Goal: Task Accomplishment & Management: Contribute content

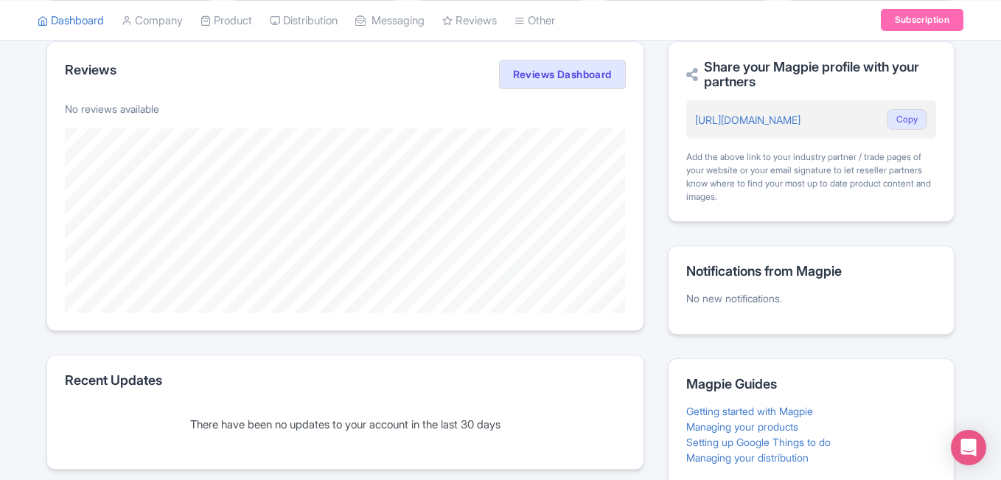
scroll to position [372, 0]
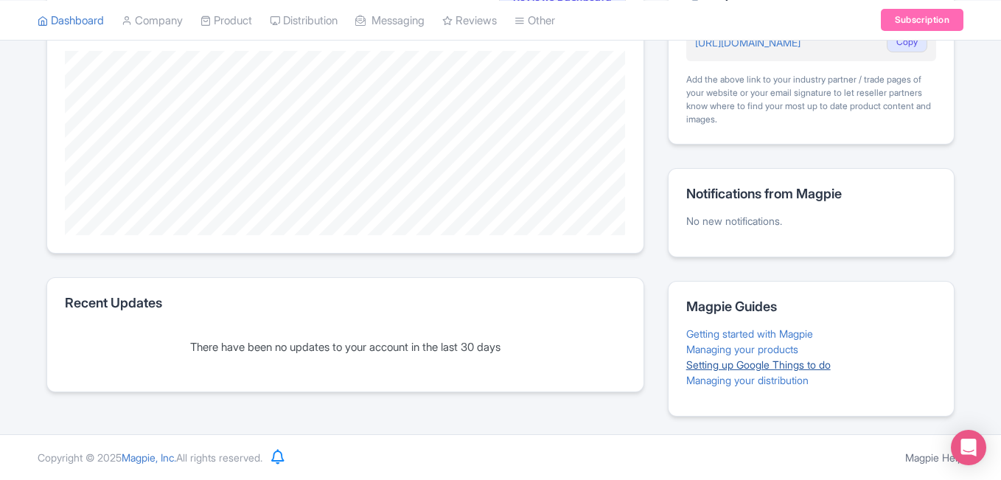
click at [719, 370] on link "Setting up Google Things to do" at bounding box center [758, 364] width 144 height 13
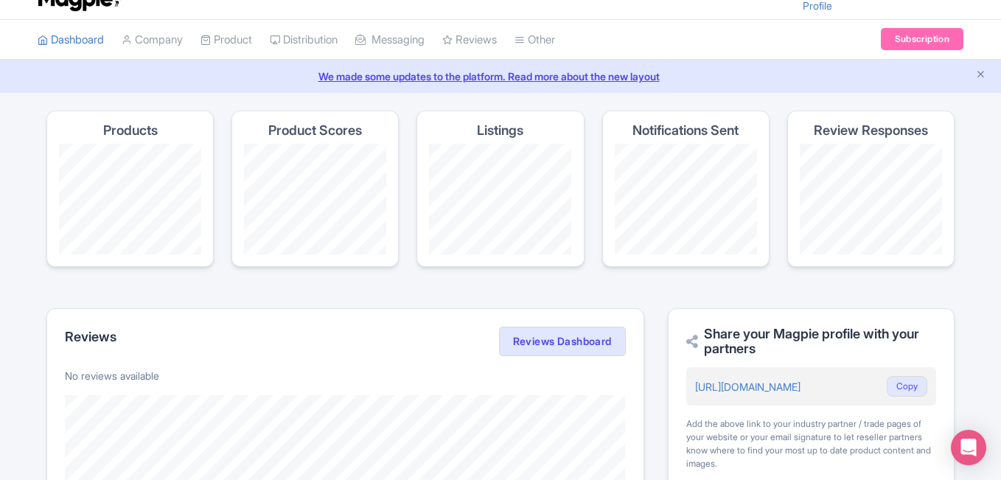
scroll to position [0, 0]
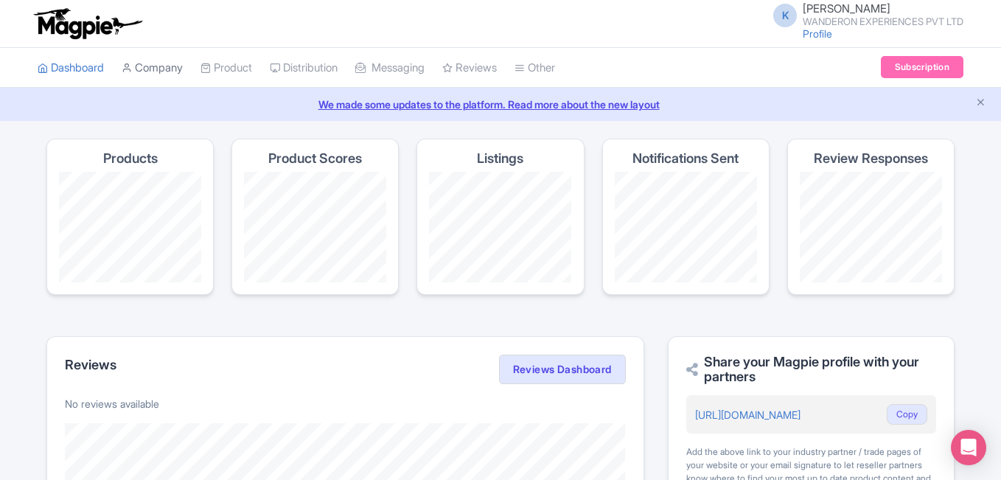
click at [161, 70] on link "Company" at bounding box center [152, 68] width 61 height 41
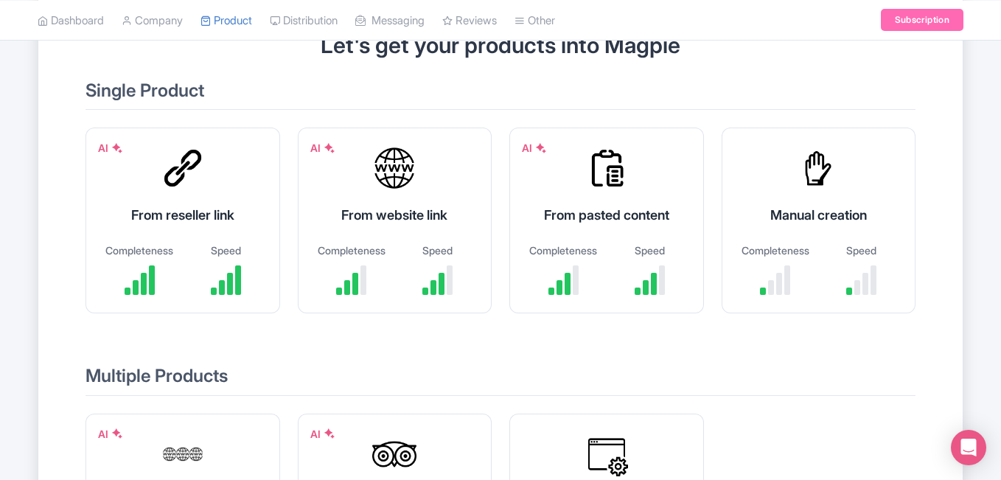
click at [228, 86] on h2 "Single Product" at bounding box center [500, 95] width 830 height 29
click at [226, 97] on h2 "Single Product" at bounding box center [500, 95] width 830 height 29
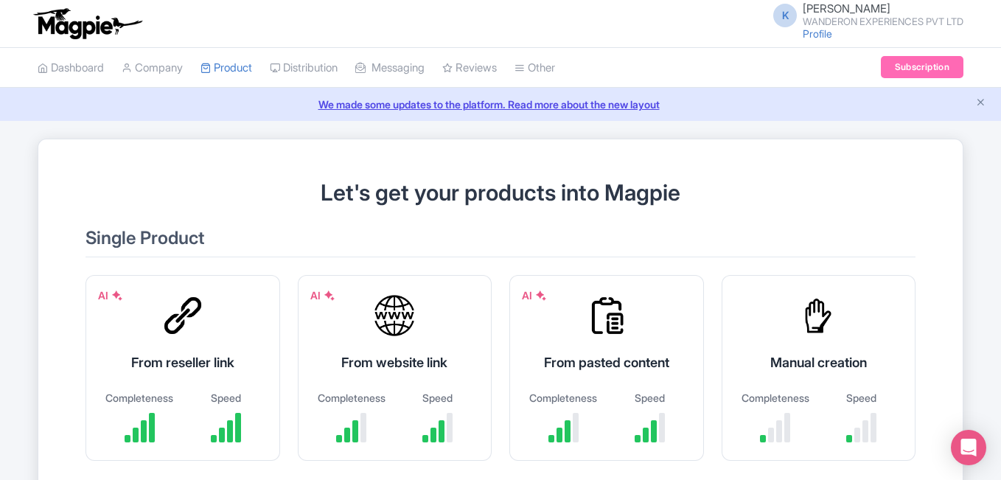
click at [156, 238] on h2 "Single Product" at bounding box center [500, 242] width 830 height 29
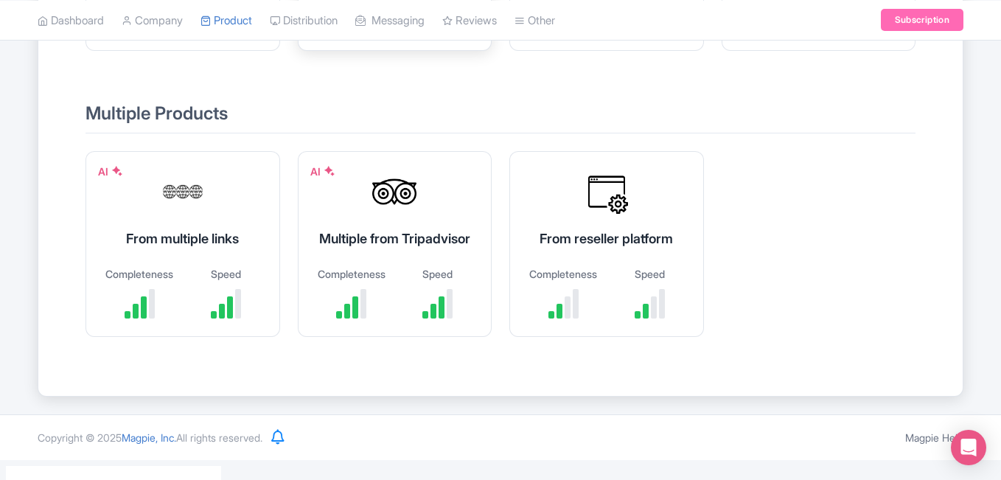
scroll to position [262, 0]
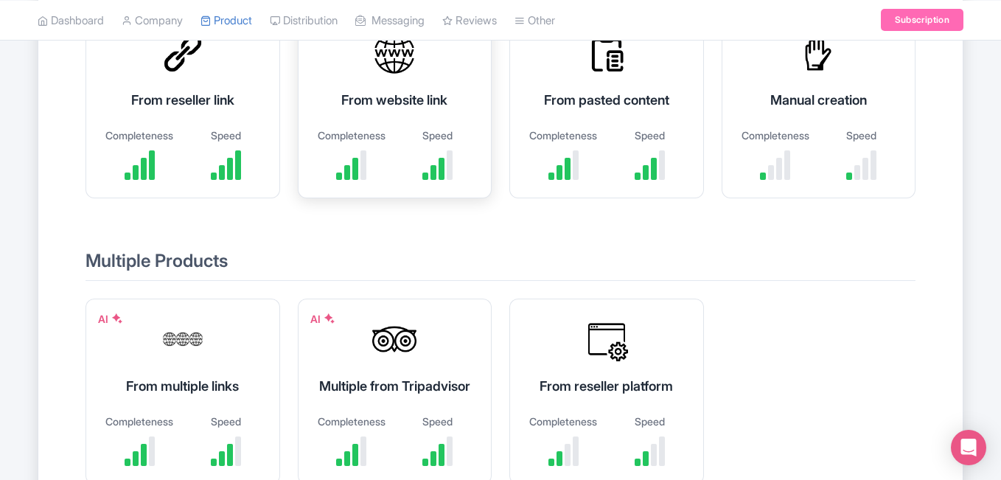
click at [404, 99] on div "From website link" at bounding box center [395, 100] width 158 height 20
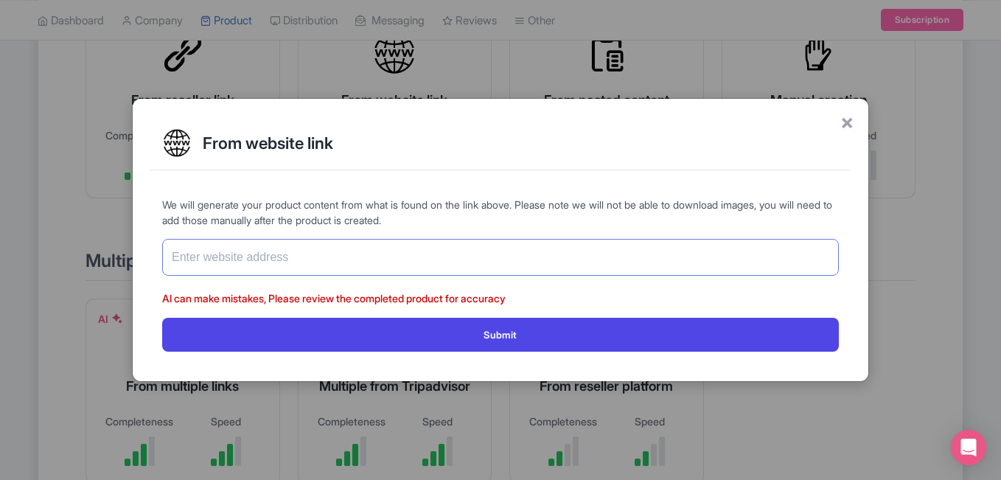
click at [248, 271] on input "text" at bounding box center [500, 257] width 677 height 37
paste input "https://wanderon.in/international-trips"
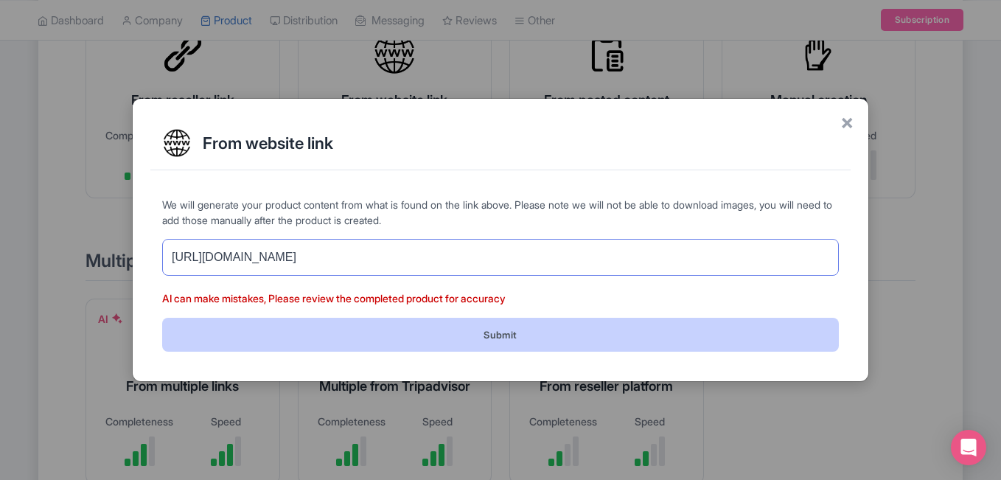
type input "https://wanderon.in/international-trips"
click at [432, 334] on button "Submit" at bounding box center [500, 334] width 677 height 33
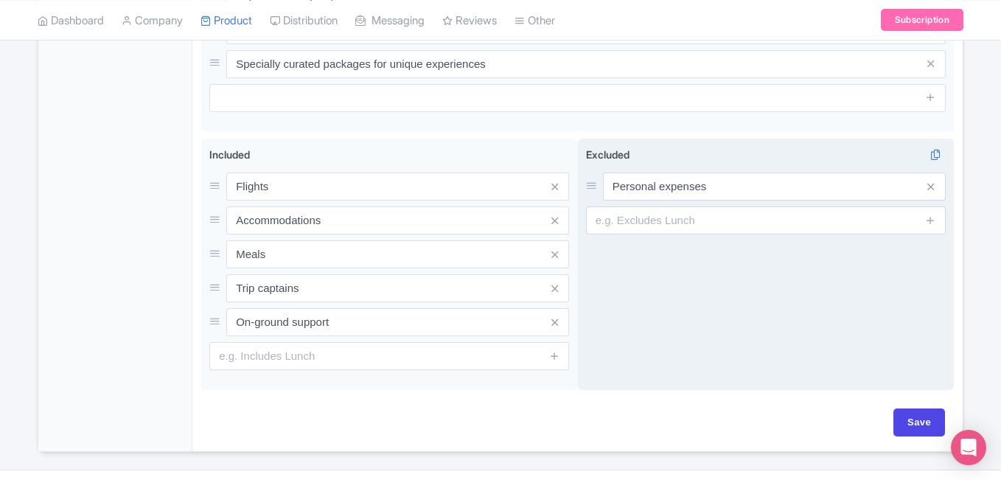
scroll to position [817, 0]
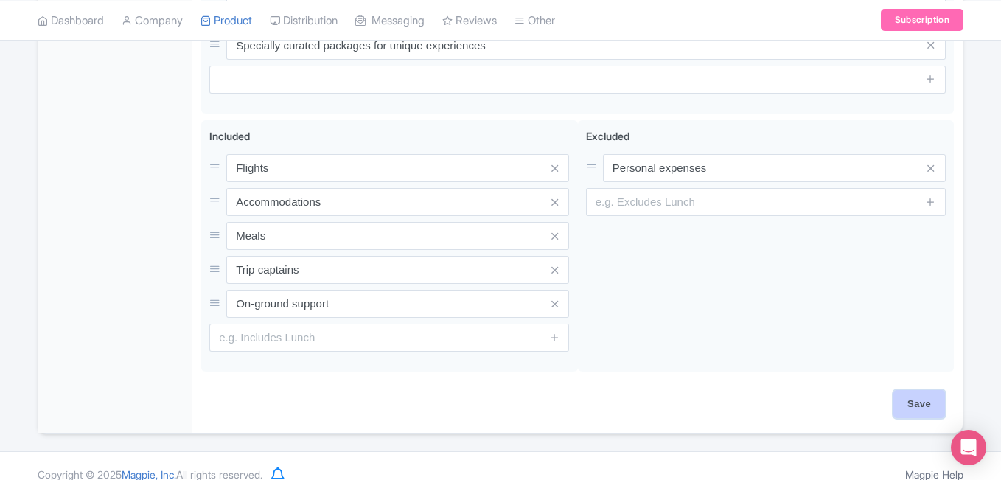
click at [930, 390] on input "Save" at bounding box center [919, 404] width 52 height 28
type input "Saving..."
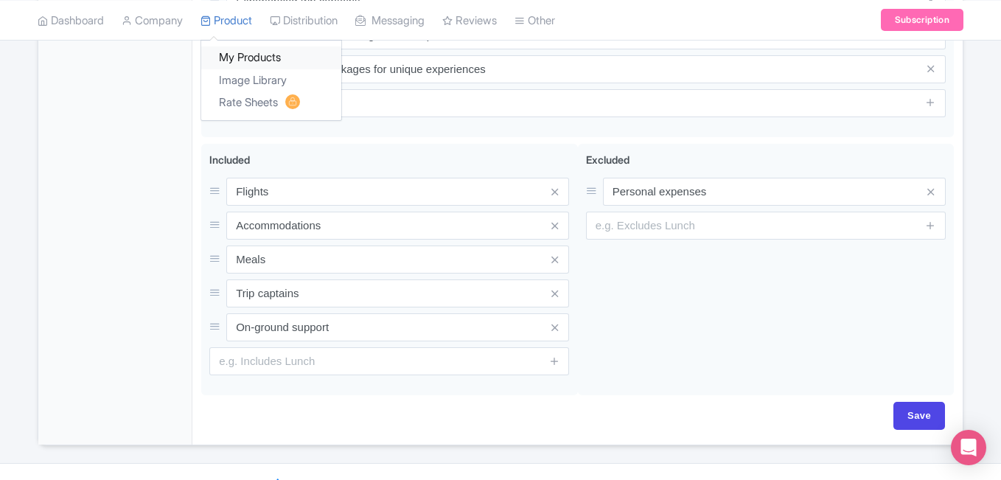
click at [242, 53] on link "My Products" at bounding box center [271, 57] width 140 height 23
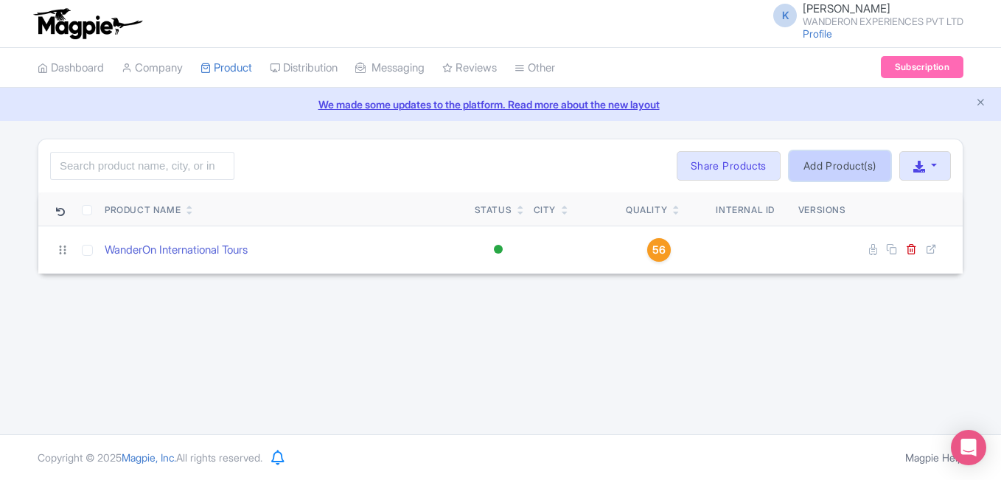
click at [862, 168] on link "Add Product(s)" at bounding box center [839, 165] width 101 height 29
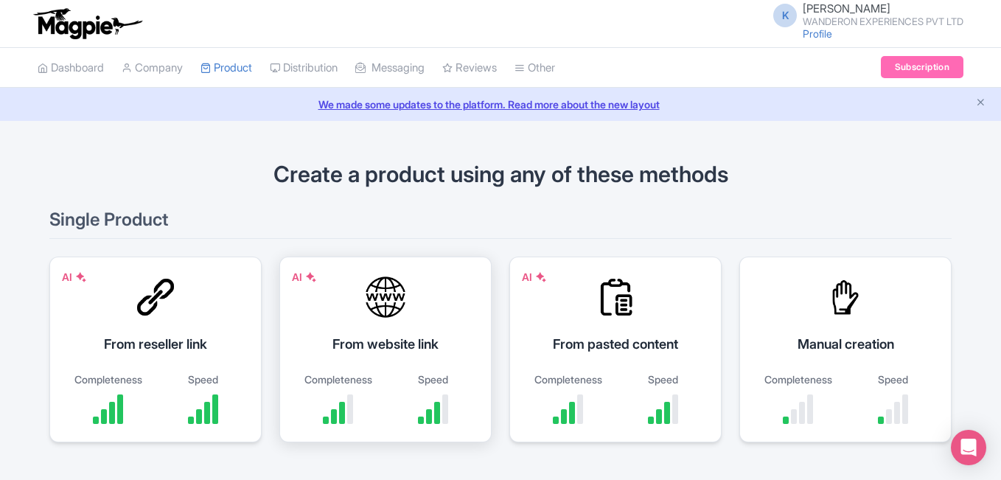
click at [393, 327] on div "AI From website link Completeness Speed" at bounding box center [385, 349] width 212 height 186
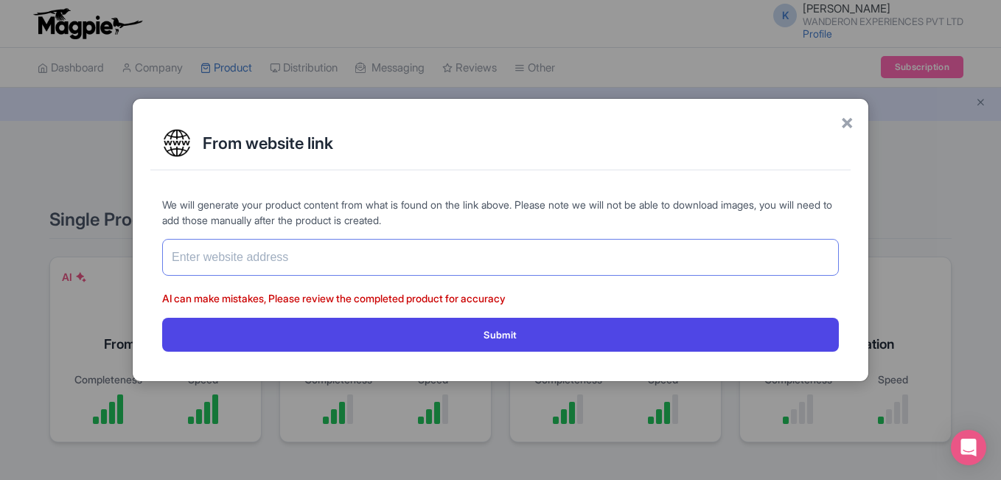
click at [232, 267] on input "text" at bounding box center [500, 257] width 677 height 37
paste input "[URL][DOMAIN_NAME]"
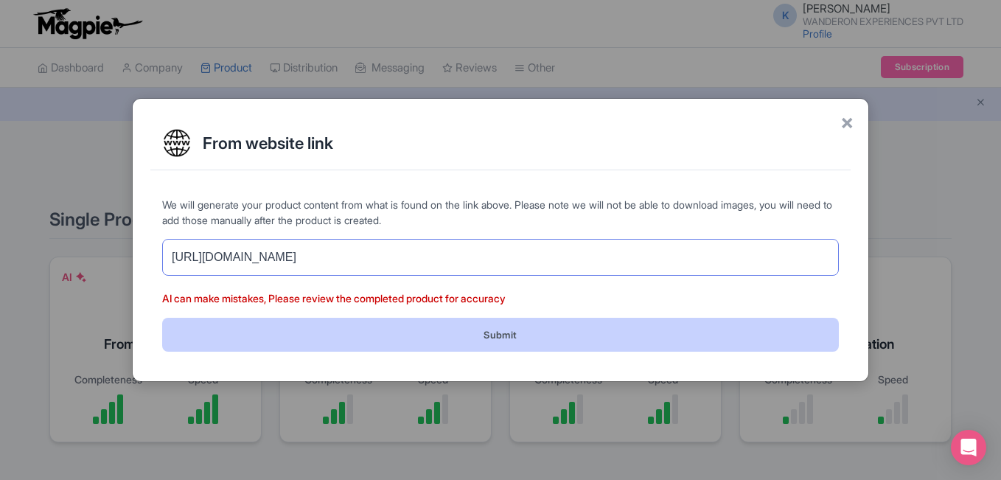
type input "[URL][DOMAIN_NAME]"
click at [416, 337] on button "Submit" at bounding box center [500, 334] width 677 height 33
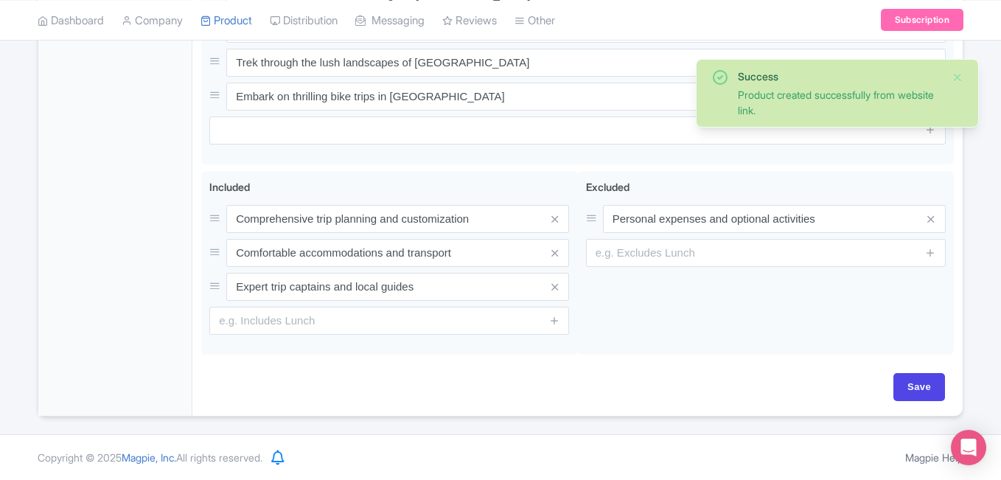
scroll to position [766, 0]
click at [938, 390] on input "Save" at bounding box center [919, 387] width 52 height 28
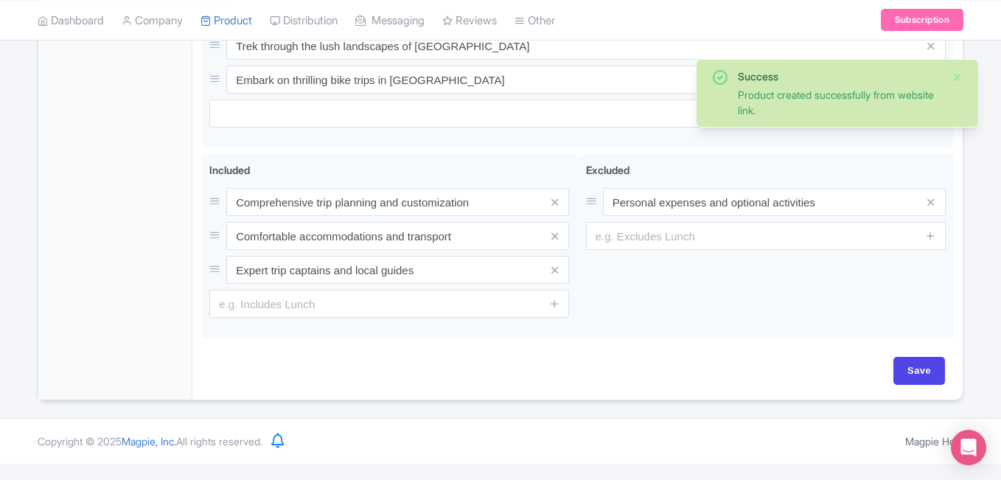
type input "Saving..."
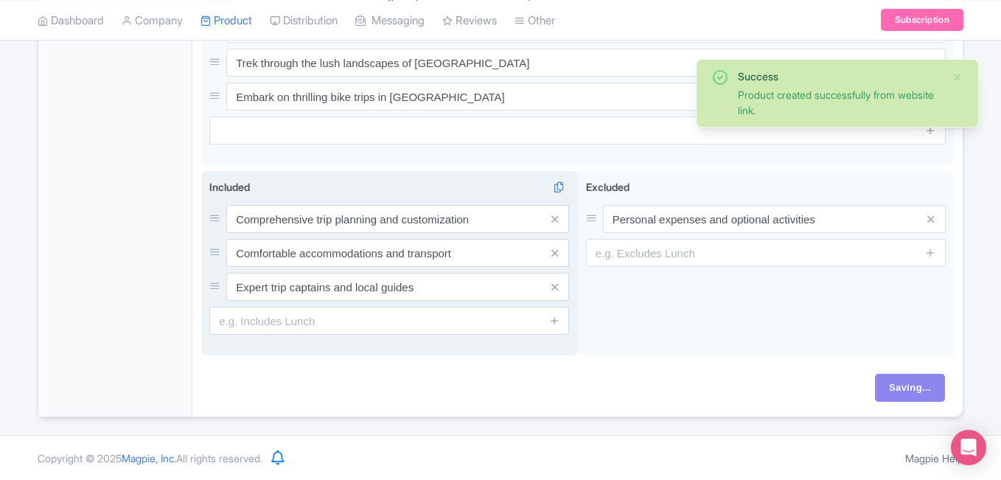
scroll to position [0, 0]
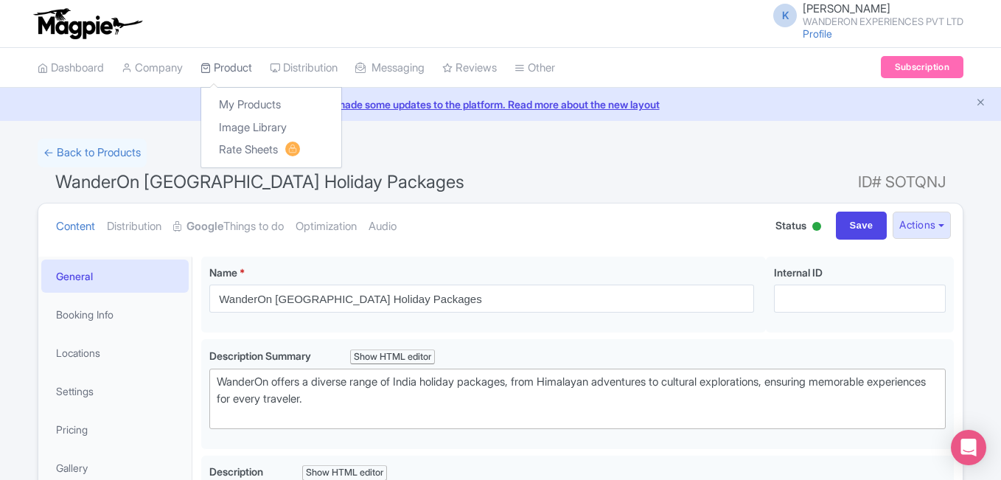
click at [251, 62] on link "Product" at bounding box center [226, 68] width 52 height 41
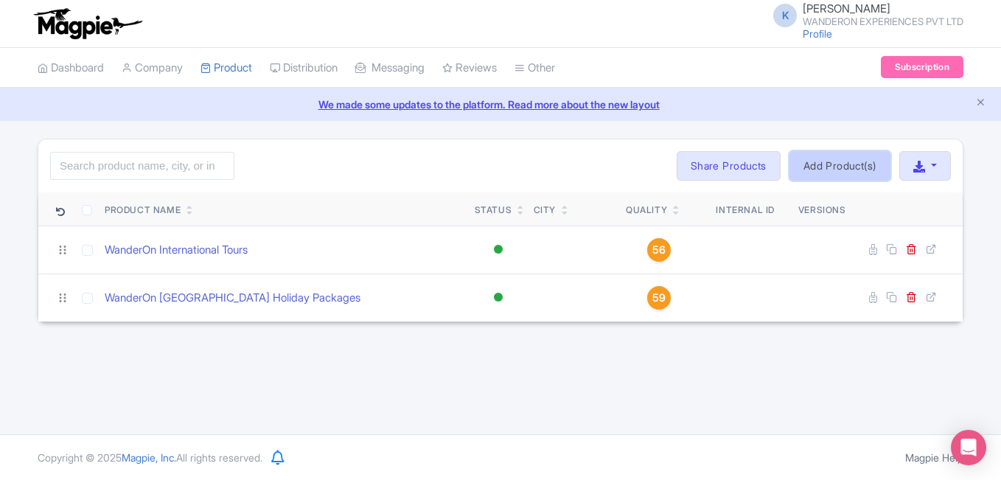
click at [832, 161] on link "Add Product(s)" at bounding box center [839, 165] width 101 height 29
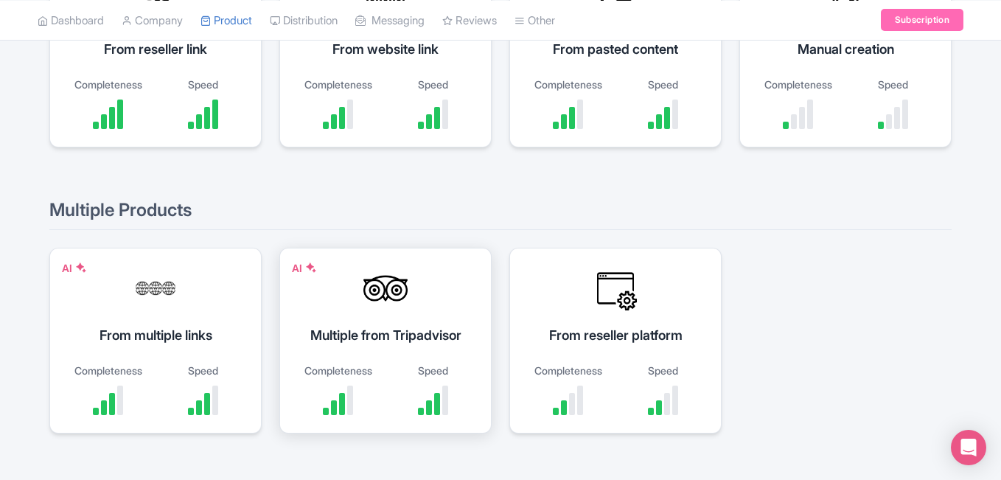
scroll to position [147, 0]
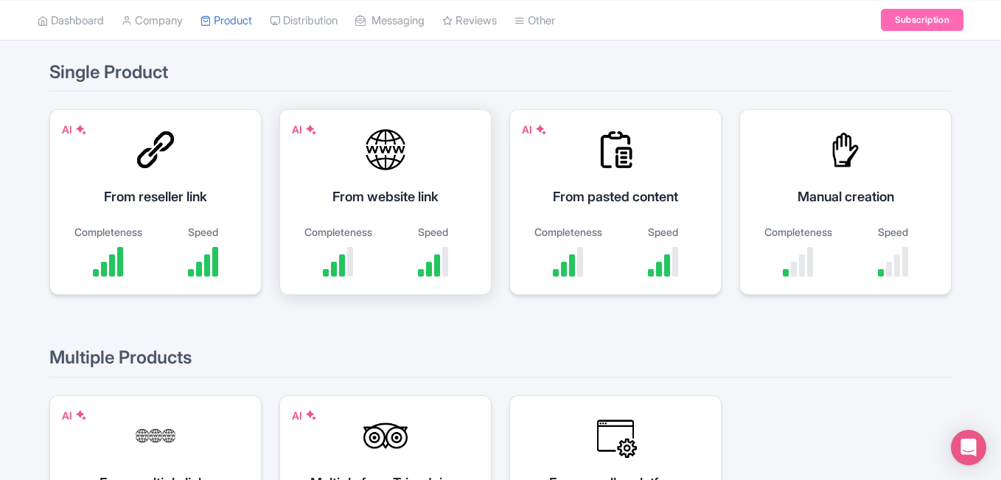
click at [357, 207] on div "AI From website link Completeness Speed" at bounding box center [385, 202] width 212 height 186
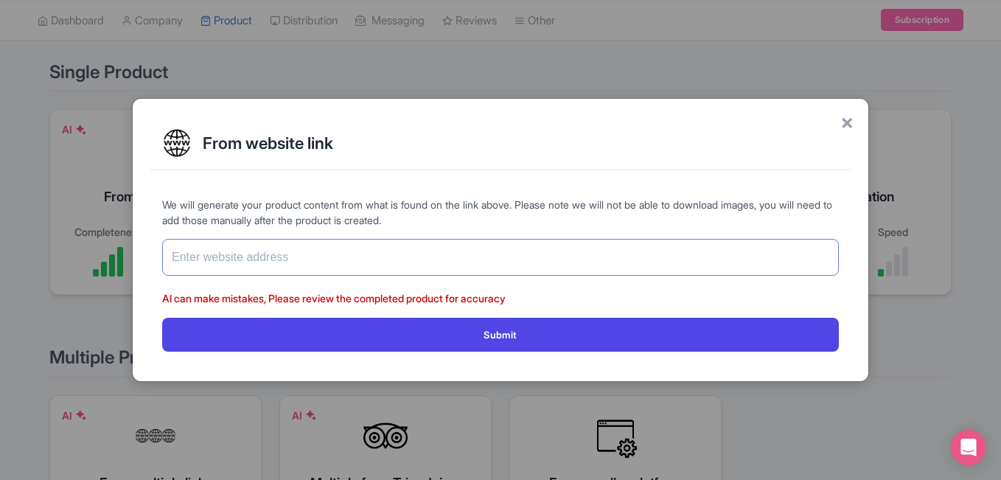
click at [234, 259] on input "text" at bounding box center [500, 257] width 677 height 37
paste input "[URL][DOMAIN_NAME]"
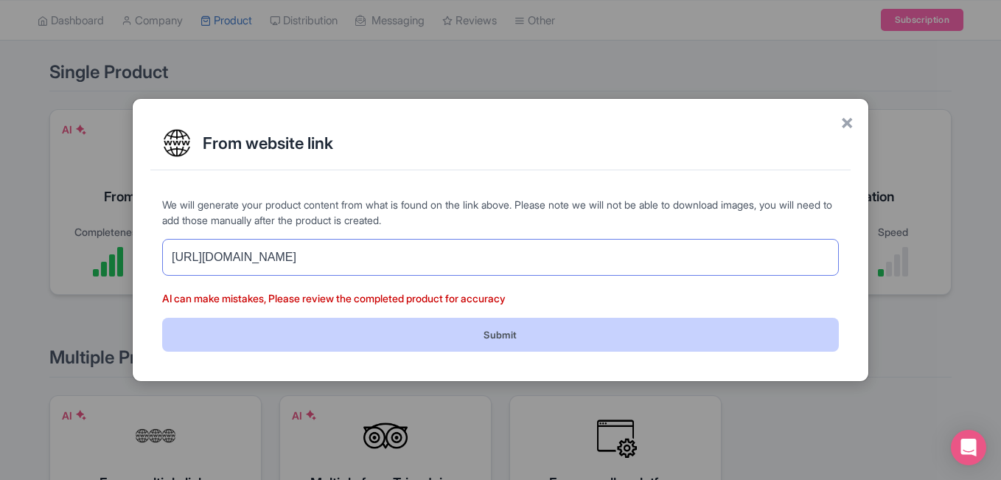
type input "https://wanderon.in/international-trips/vietnam-tour-packages"
click at [419, 326] on button "Submit" at bounding box center [500, 334] width 677 height 33
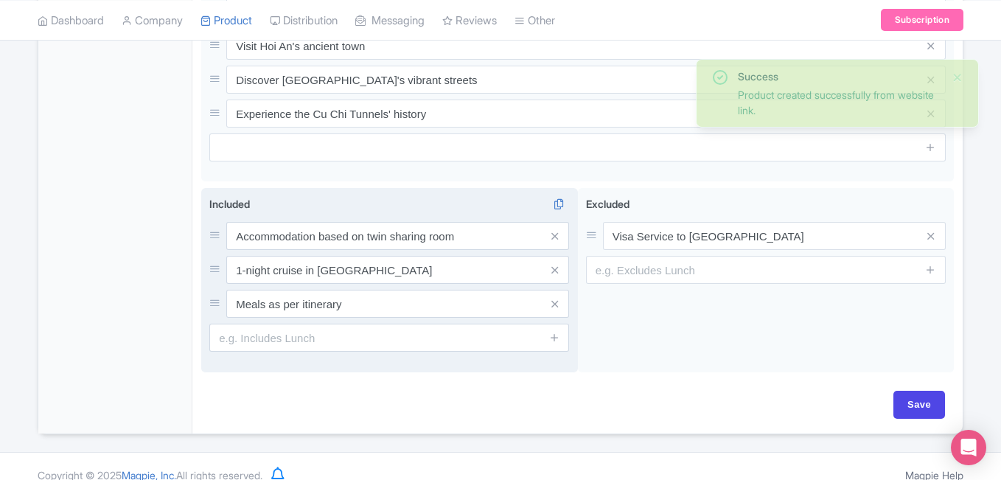
scroll to position [766, 0]
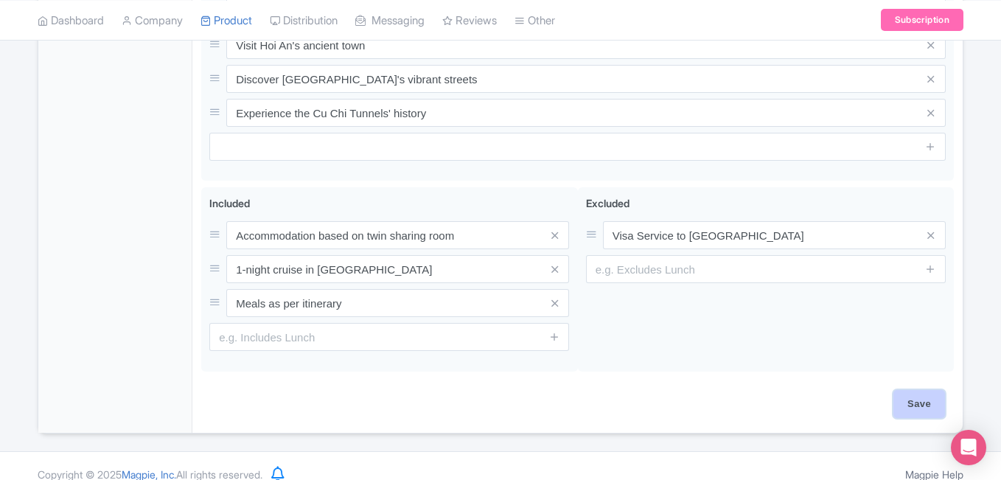
click at [926, 390] on input "Save" at bounding box center [919, 404] width 52 height 28
type input "Saving..."
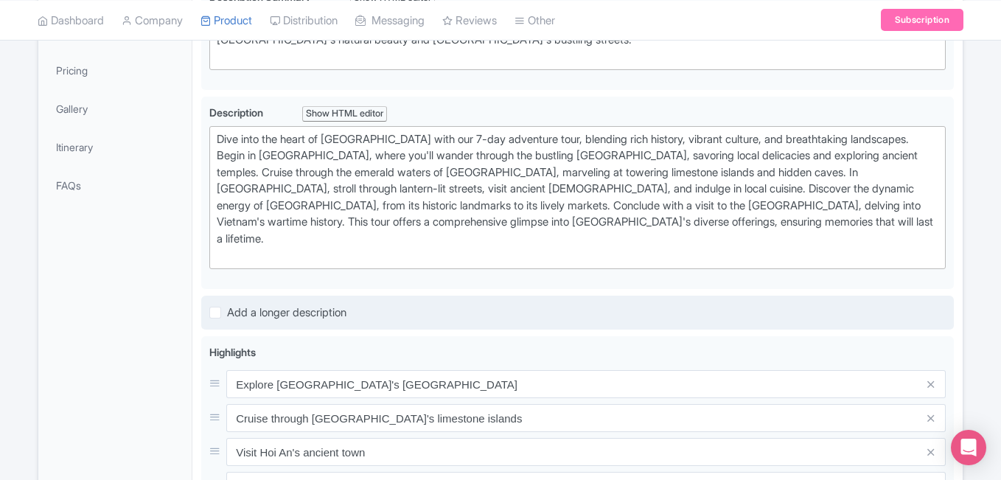
scroll to position [324, 0]
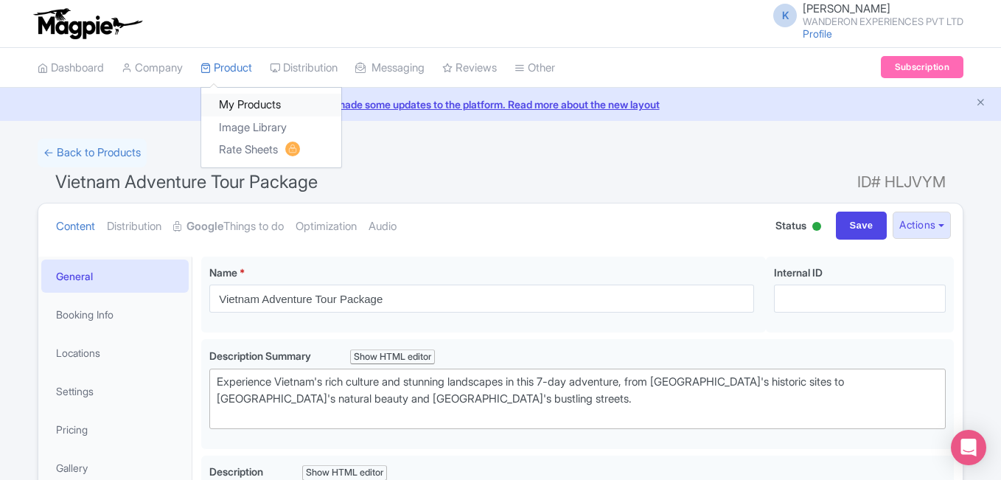
click at [247, 102] on link "My Products" at bounding box center [271, 105] width 140 height 23
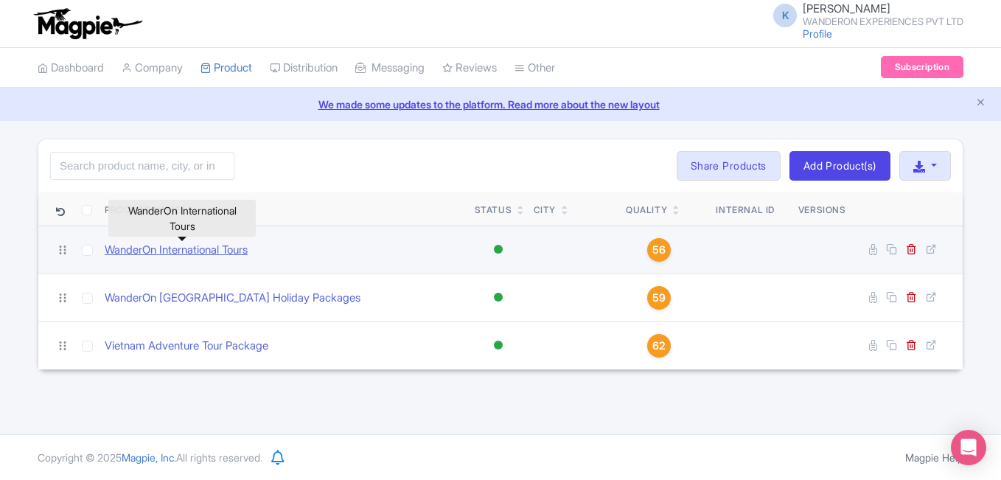
click at [175, 250] on link "WanderOn International Tours" at bounding box center [176, 250] width 143 height 17
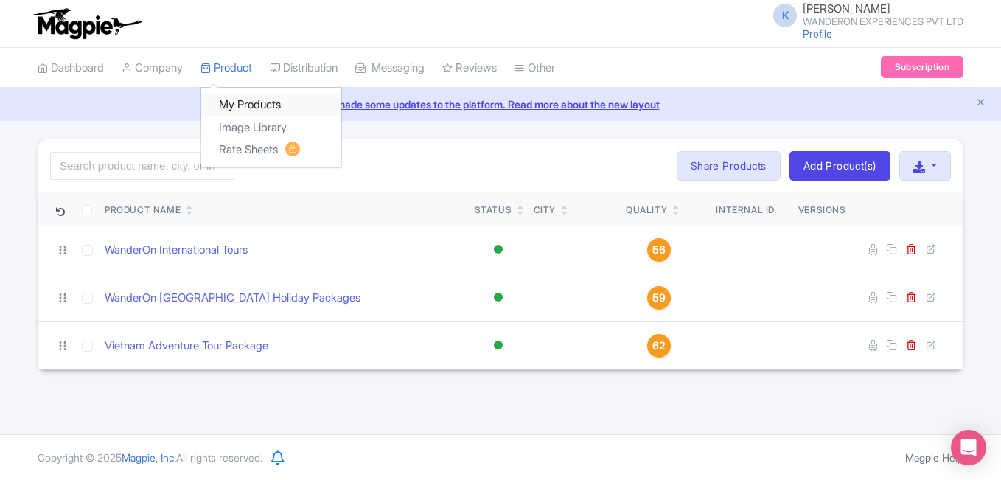
click at [235, 103] on link "My Products" at bounding box center [271, 105] width 140 height 23
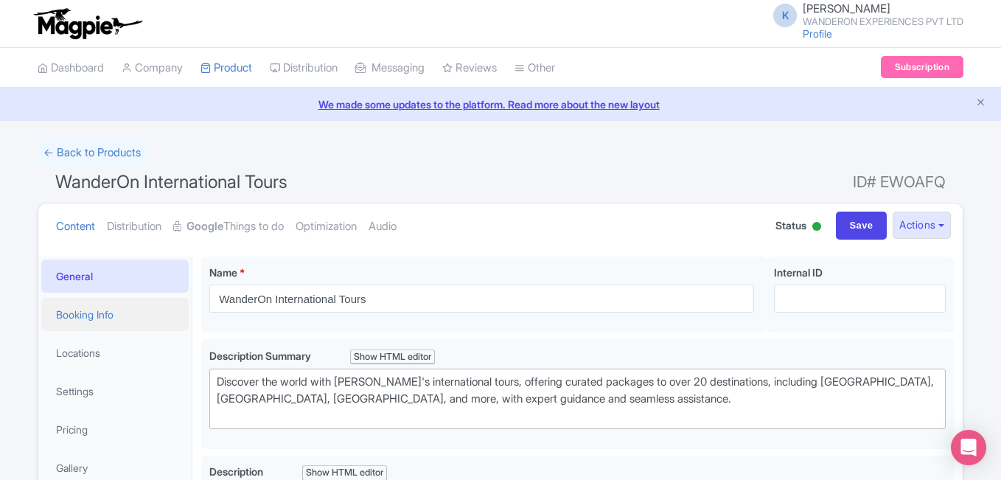
click at [119, 321] on link "Booking Info" at bounding box center [114, 314] width 147 height 33
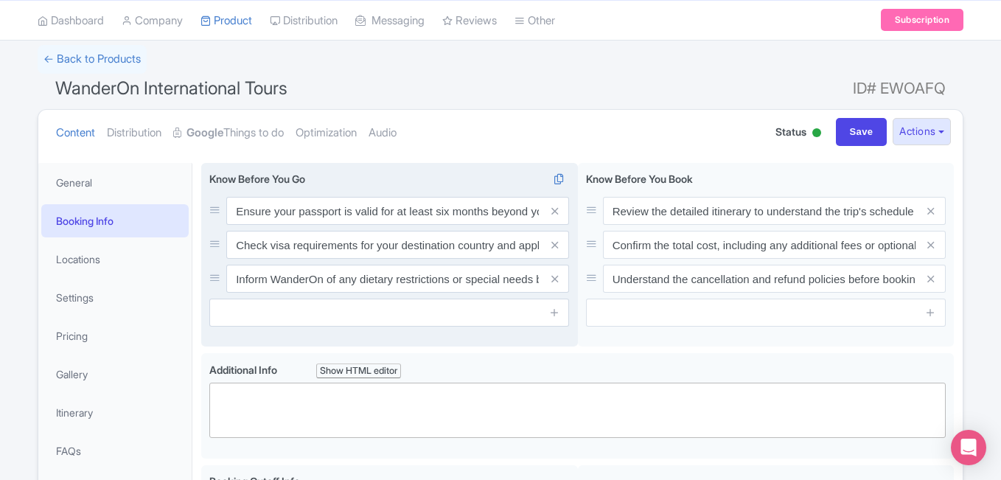
scroll to position [147, 0]
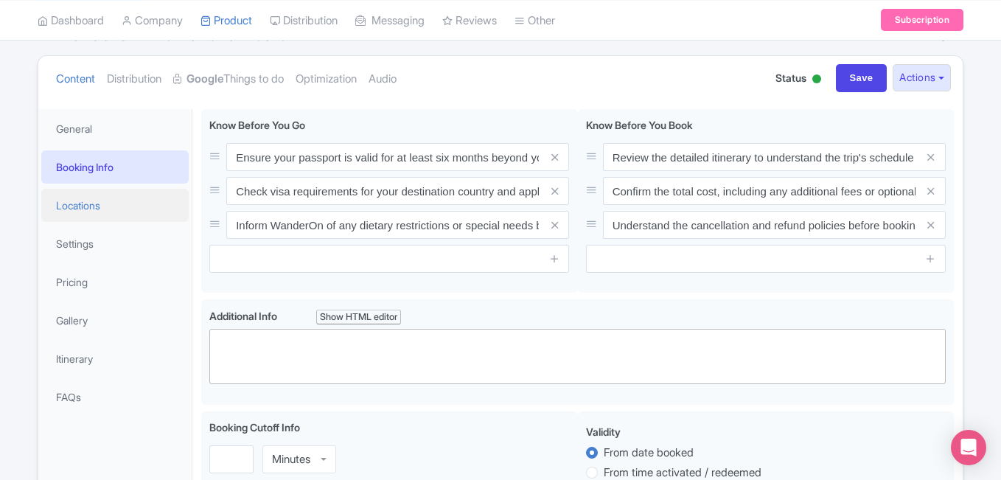
click at [91, 213] on link "Locations" at bounding box center [114, 205] width 147 height 33
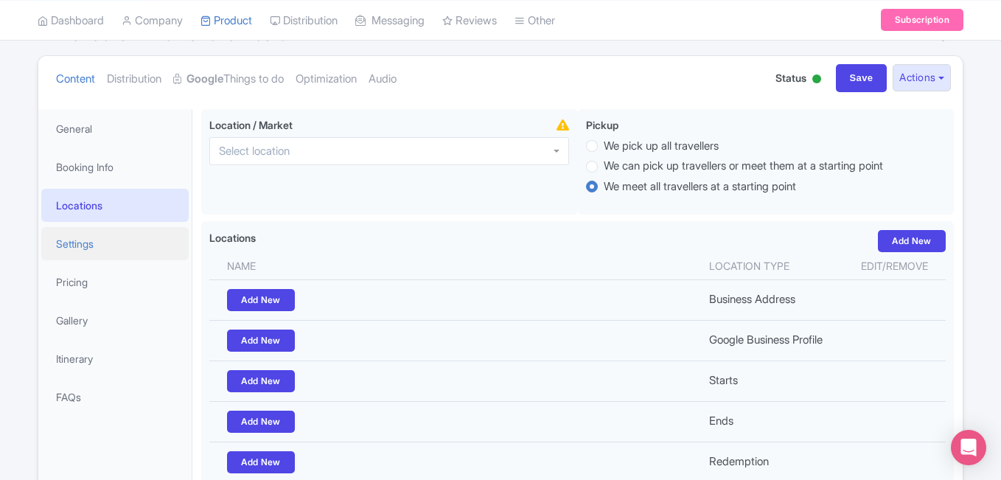
click at [80, 248] on link "Settings" at bounding box center [114, 243] width 147 height 33
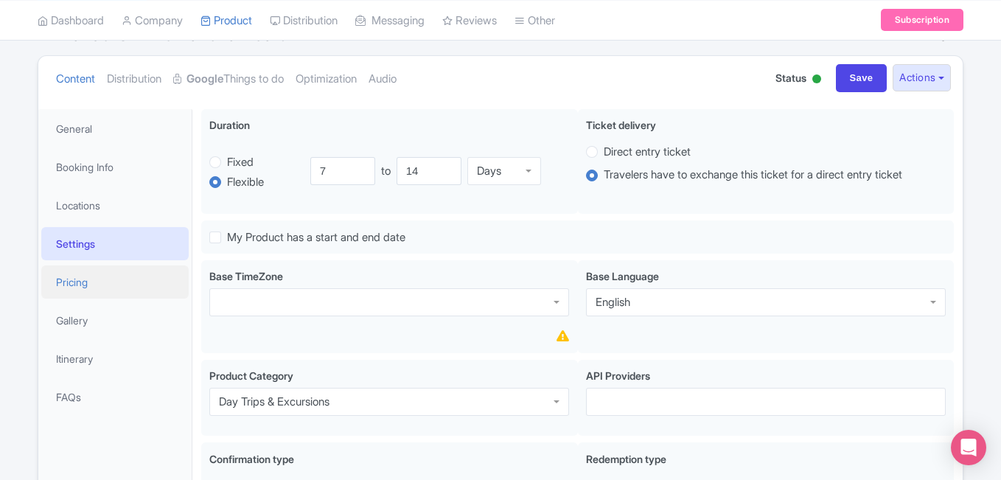
click at [80, 273] on link "Pricing" at bounding box center [114, 281] width 147 height 33
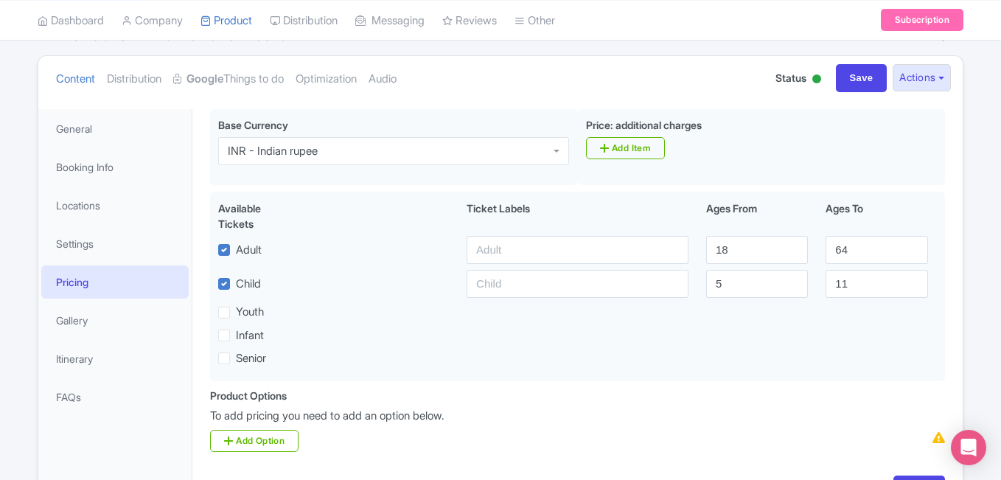
scroll to position [250, 0]
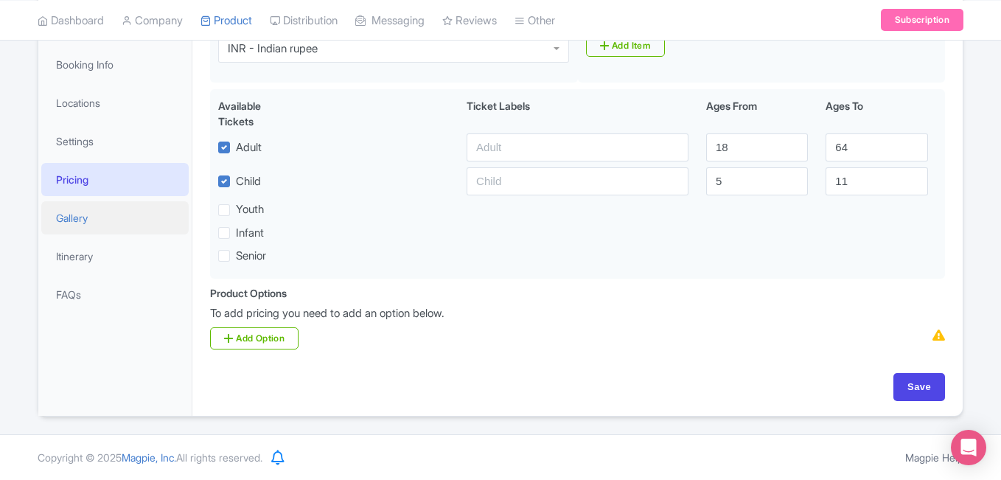
click at [72, 224] on link "Gallery" at bounding box center [114, 217] width 147 height 33
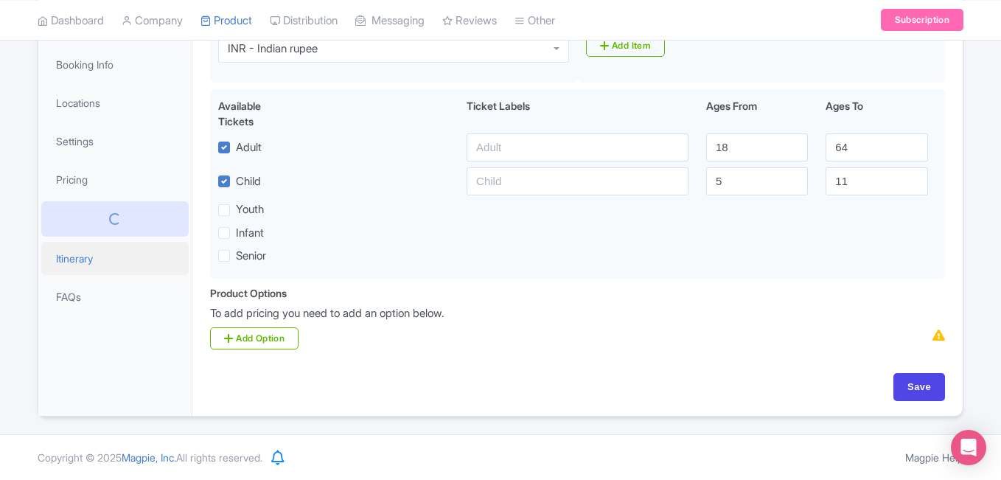
scroll to position [165, 0]
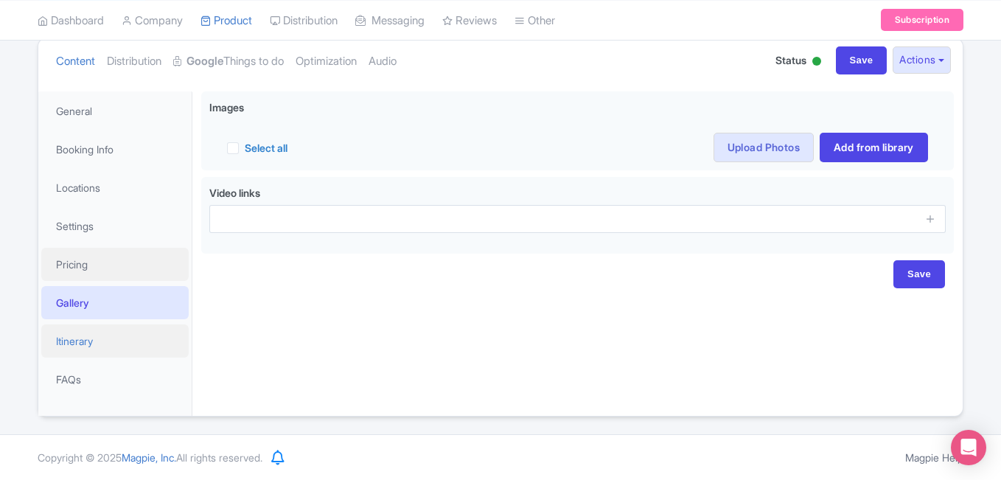
click at [74, 258] on link "Pricing" at bounding box center [114, 264] width 147 height 33
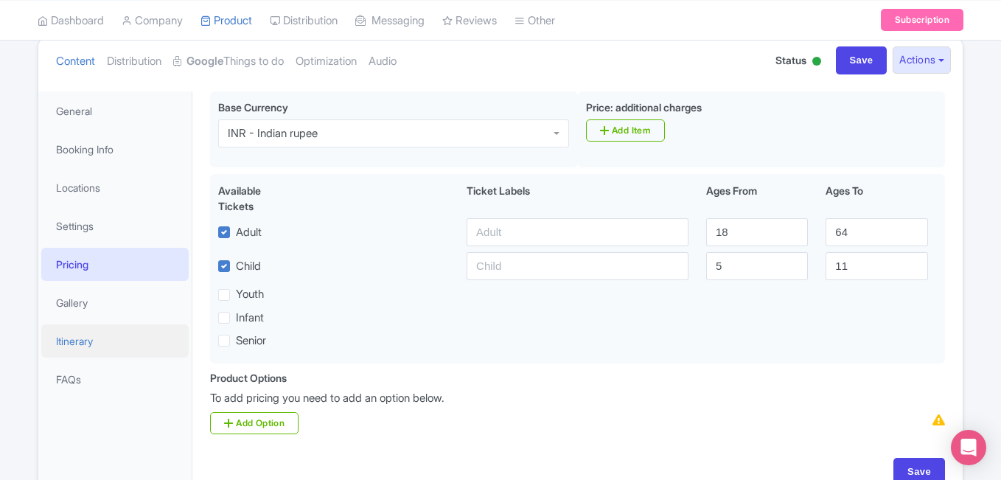
click at [73, 352] on link "Itinerary" at bounding box center [114, 340] width 147 height 33
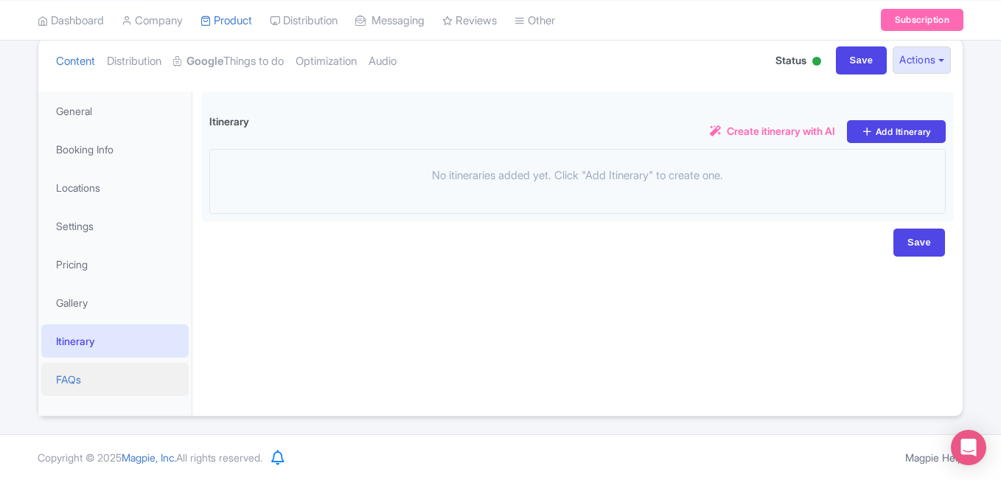
click at [71, 371] on link "FAQs" at bounding box center [114, 379] width 147 height 33
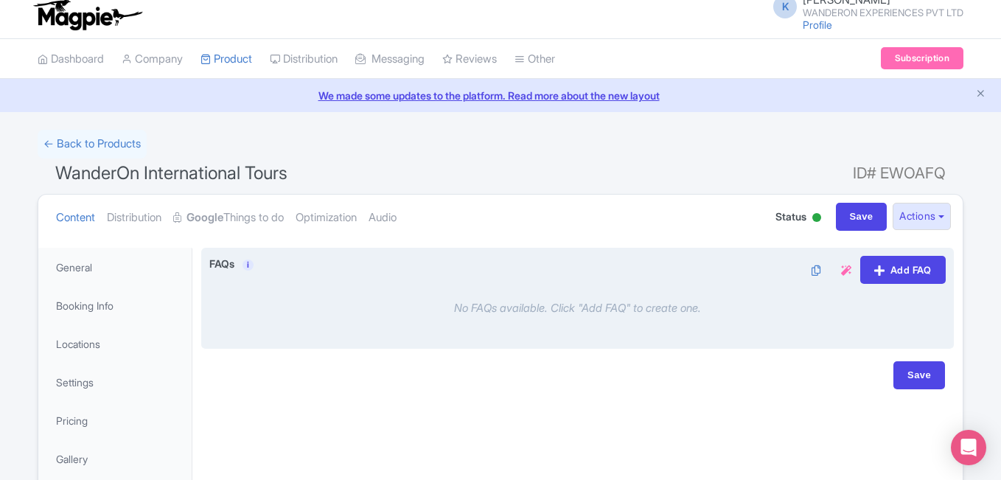
scroll to position [0, 0]
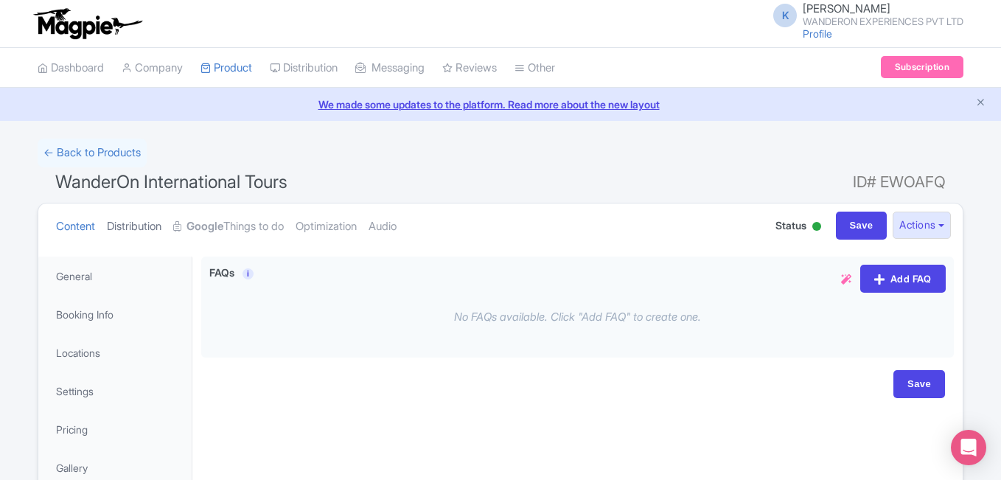
click at [149, 228] on link "Distribution" at bounding box center [134, 226] width 55 height 46
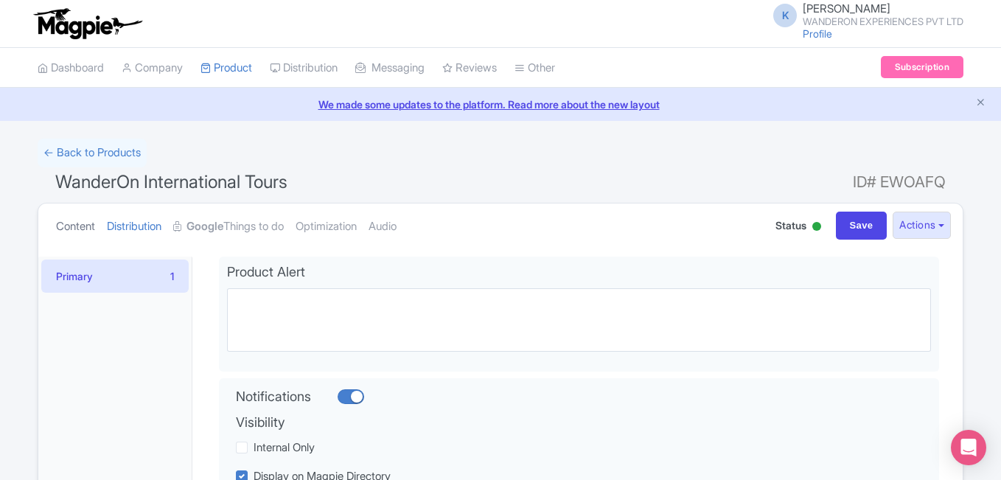
click at [67, 228] on link "Content" at bounding box center [75, 226] width 39 height 46
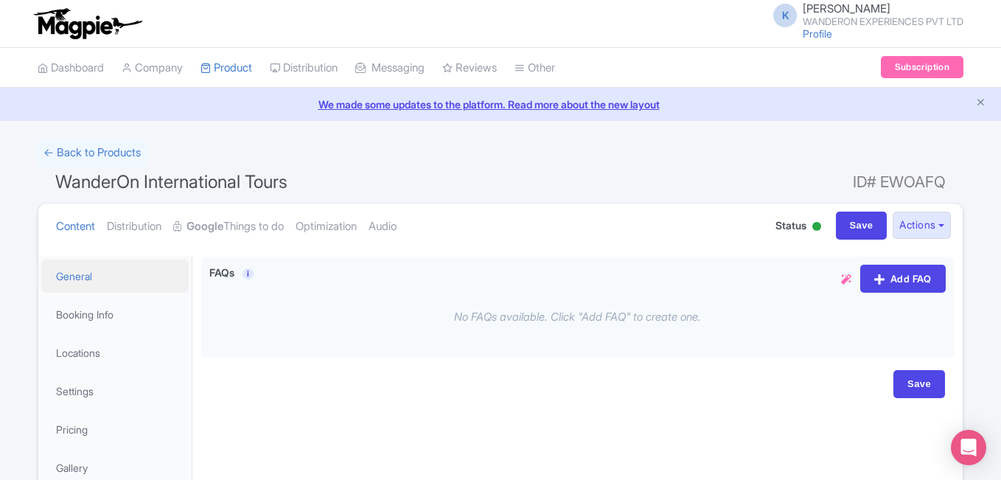
click at [75, 281] on link "General" at bounding box center [114, 275] width 147 height 33
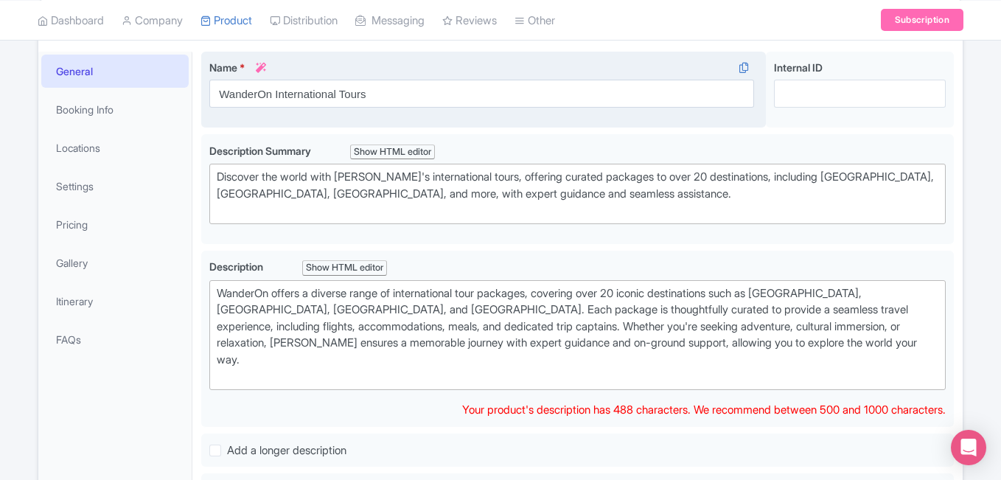
scroll to position [295, 0]
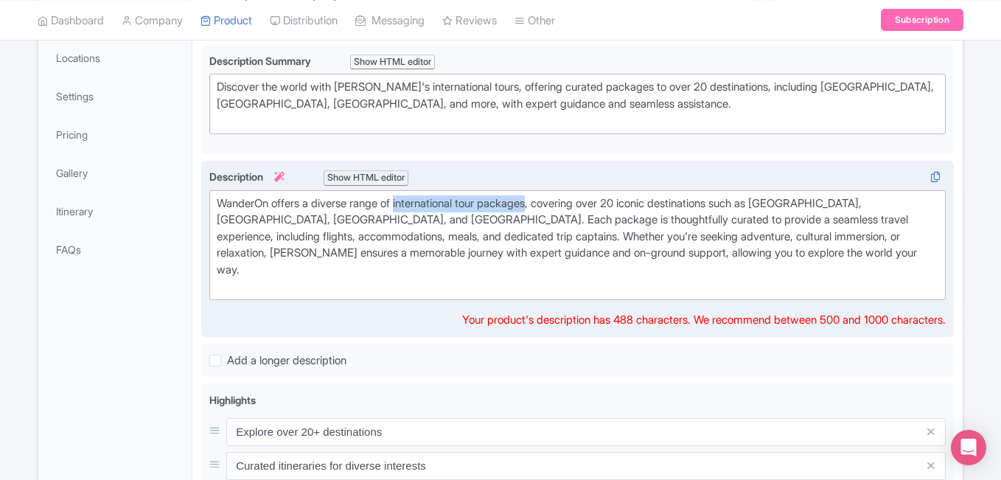
drag, startPoint x: 405, startPoint y: 204, endPoint x: 549, endPoint y: 200, distance: 143.8
click at [549, 200] on div "WanderOn offers a diverse range of international tour packages, covering over 2…" at bounding box center [578, 245] width 722 height 100
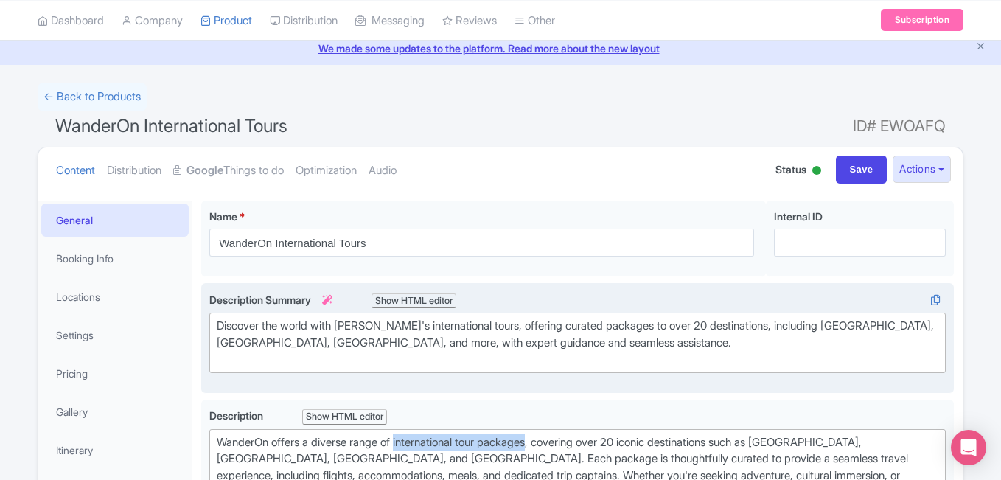
scroll to position [0, 0]
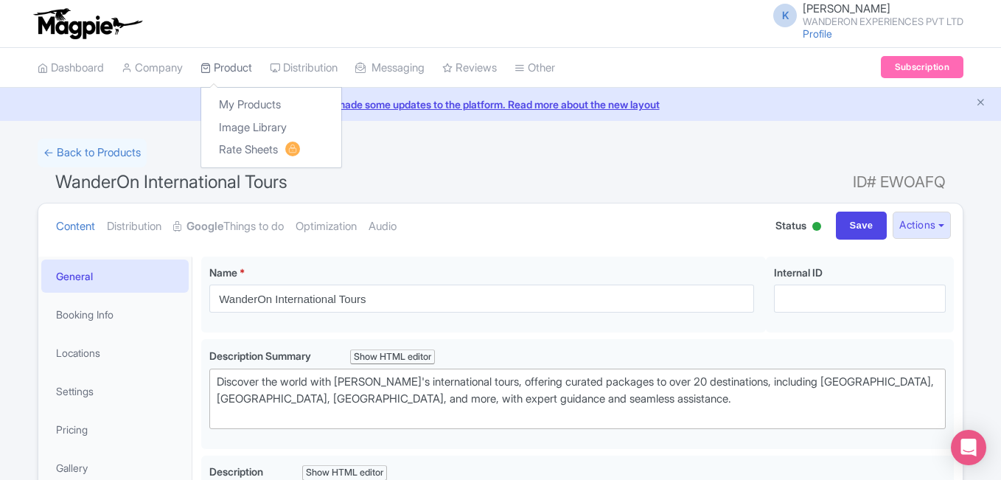
click at [240, 71] on link "Product" at bounding box center [226, 68] width 52 height 41
click at [248, 105] on link "My Products" at bounding box center [271, 105] width 140 height 23
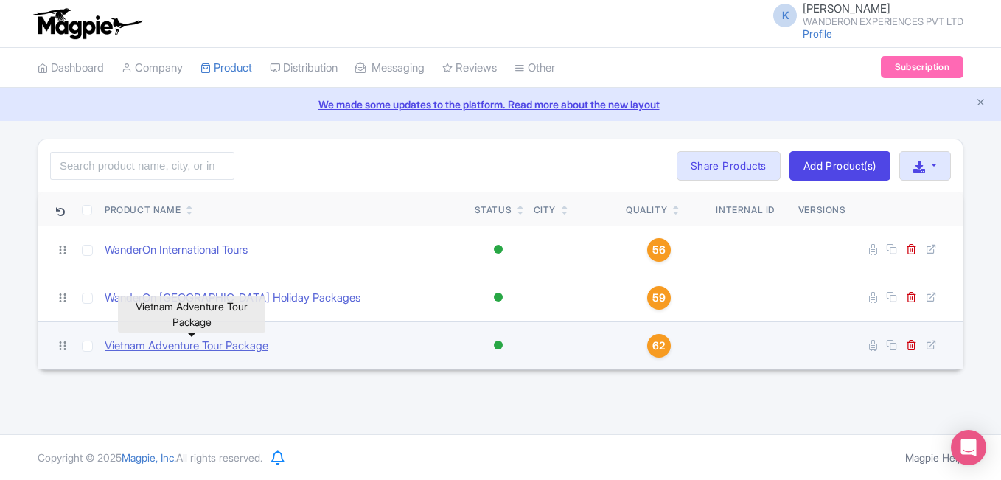
click at [235, 351] on link "Vietnam Adventure Tour Package" at bounding box center [187, 346] width 164 height 17
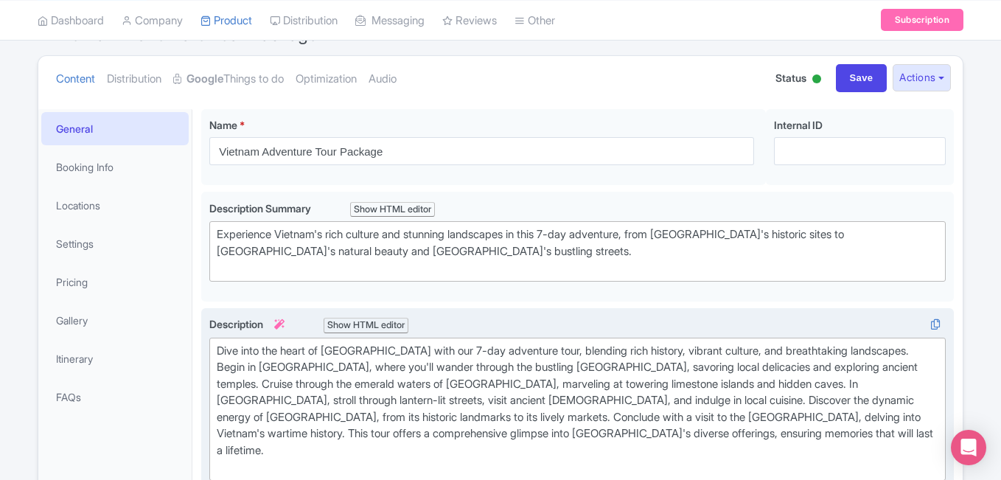
scroll to position [295, 0]
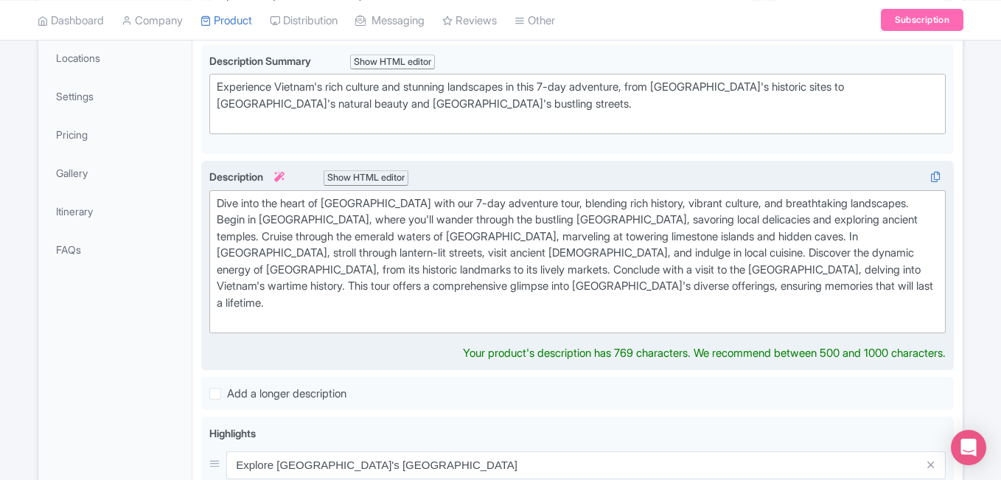
click at [357, 175] on div "Show HTML editor" at bounding box center [366, 177] width 85 height 15
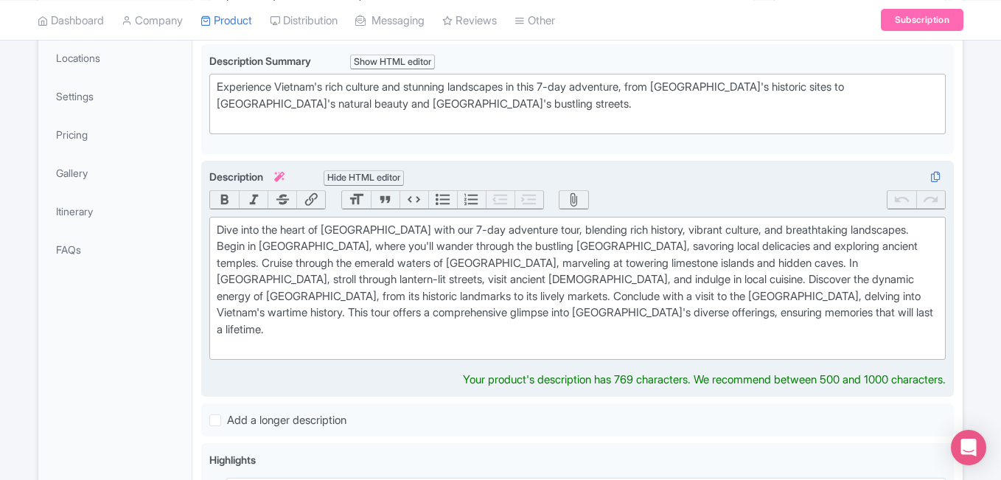
scroll to position [442, 0]
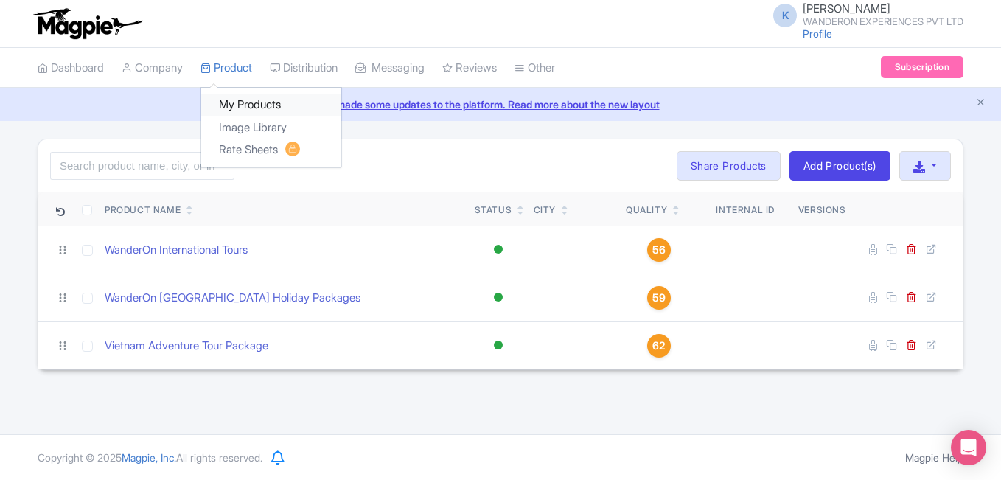
click at [244, 100] on link "My Products" at bounding box center [271, 105] width 140 height 23
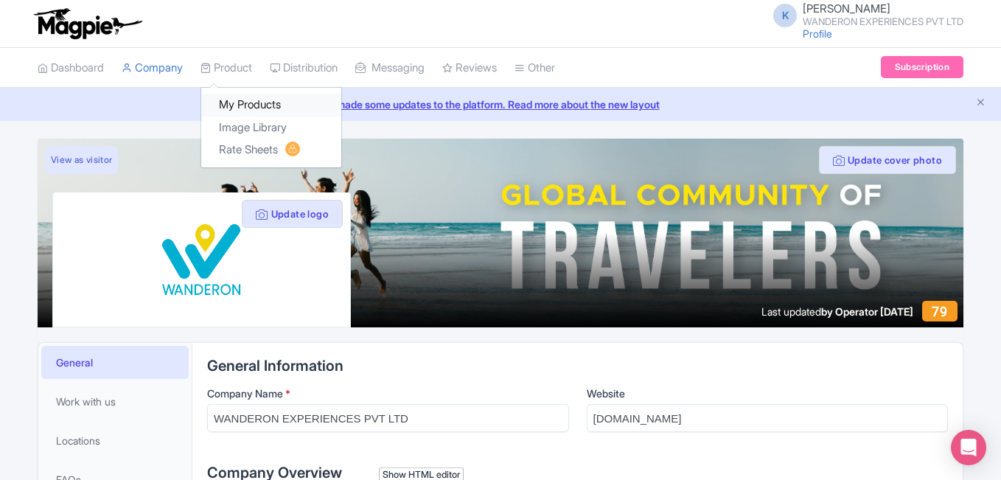
click at [251, 96] on link "My Products" at bounding box center [271, 105] width 140 height 23
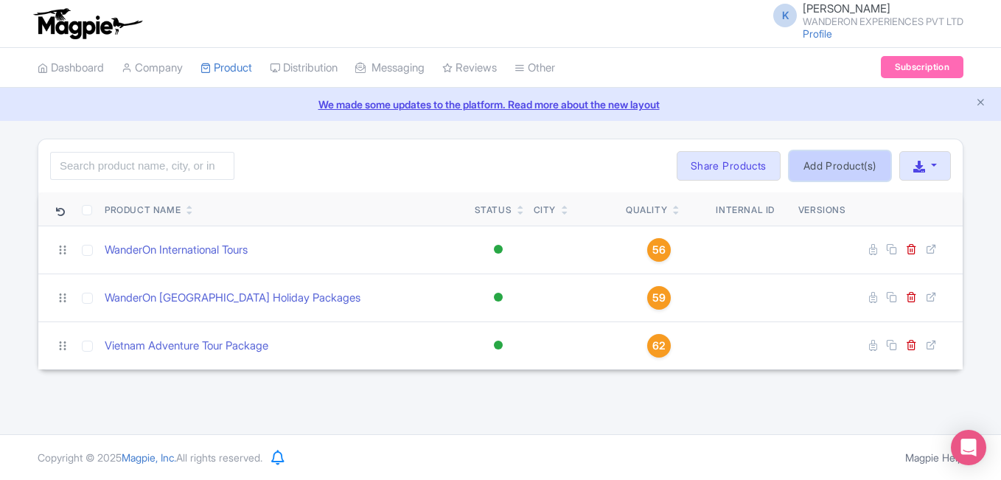
click at [828, 170] on link "Add Product(s)" at bounding box center [839, 165] width 101 height 29
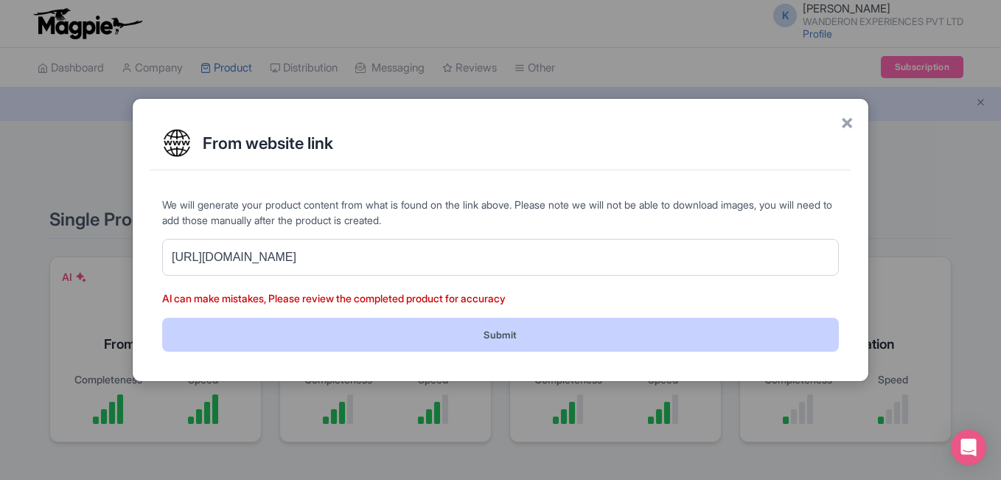
type input "[URL][DOMAIN_NAME]"
click at [491, 341] on button "Submit" at bounding box center [500, 334] width 677 height 33
click at [504, 330] on button "Submit" at bounding box center [500, 334] width 677 height 33
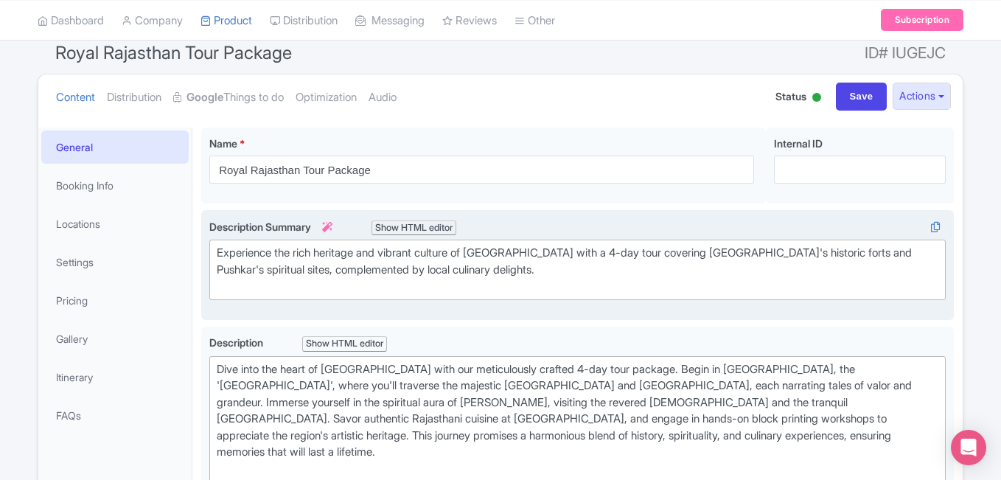
scroll to position [147, 0]
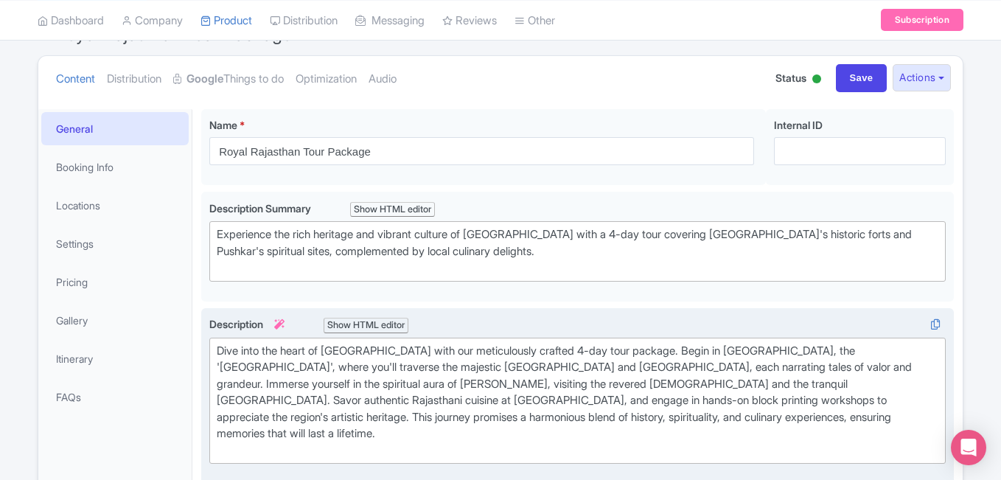
click at [360, 327] on div "Show HTML editor" at bounding box center [366, 325] width 85 height 15
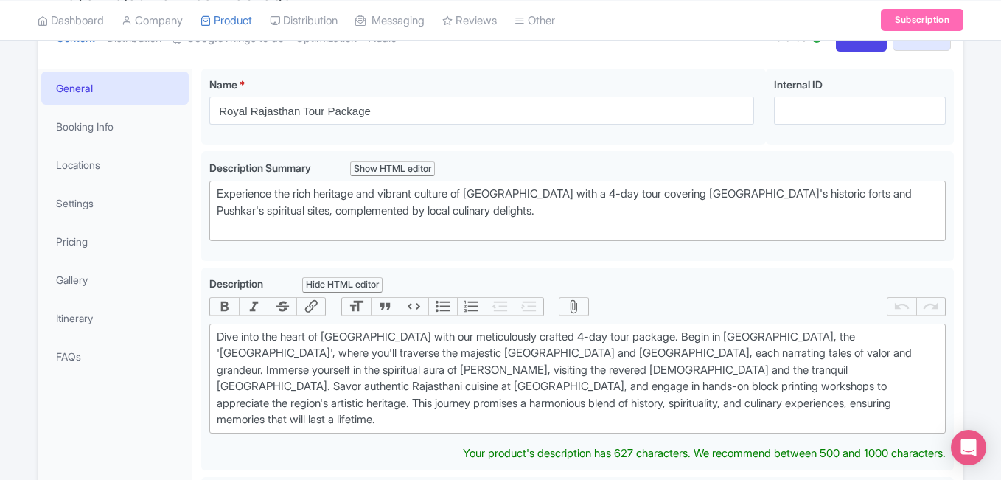
scroll to position [186, 0]
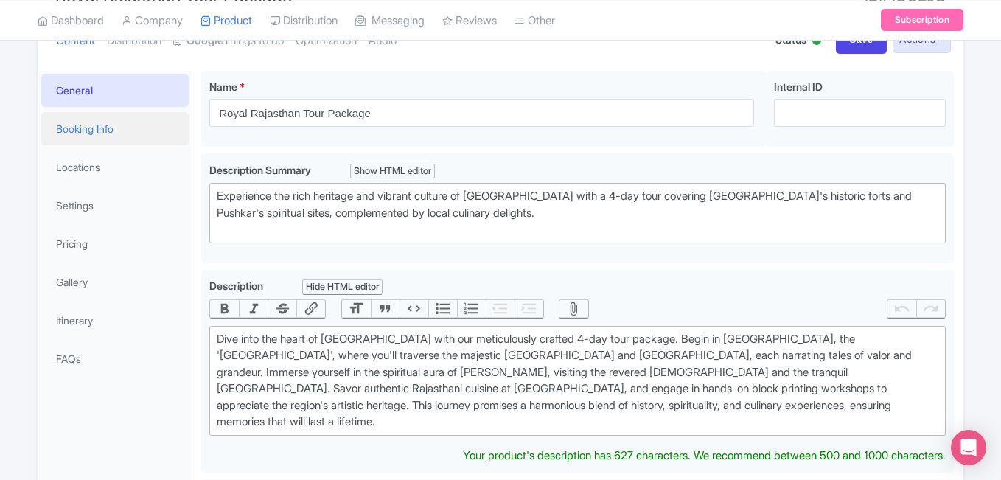
click at [55, 135] on link "Booking Info" at bounding box center [114, 128] width 147 height 33
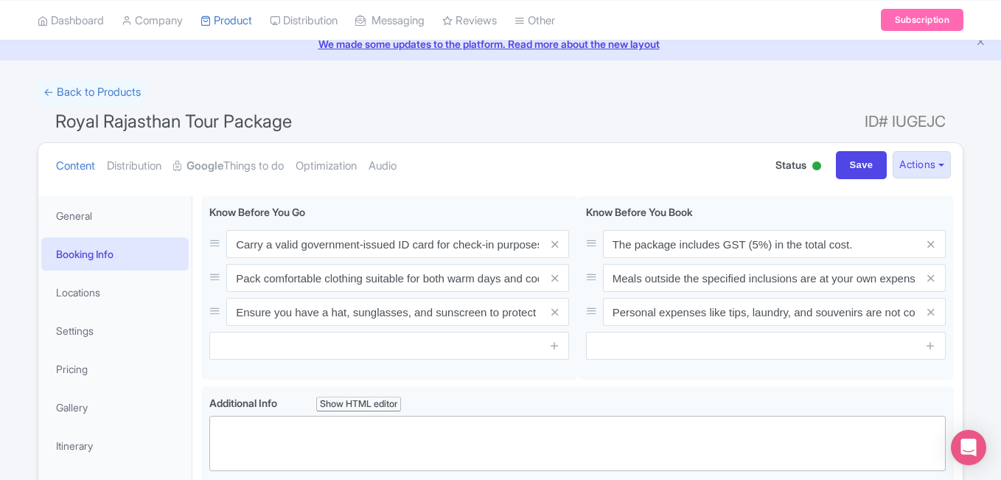
scroll to position [0, 0]
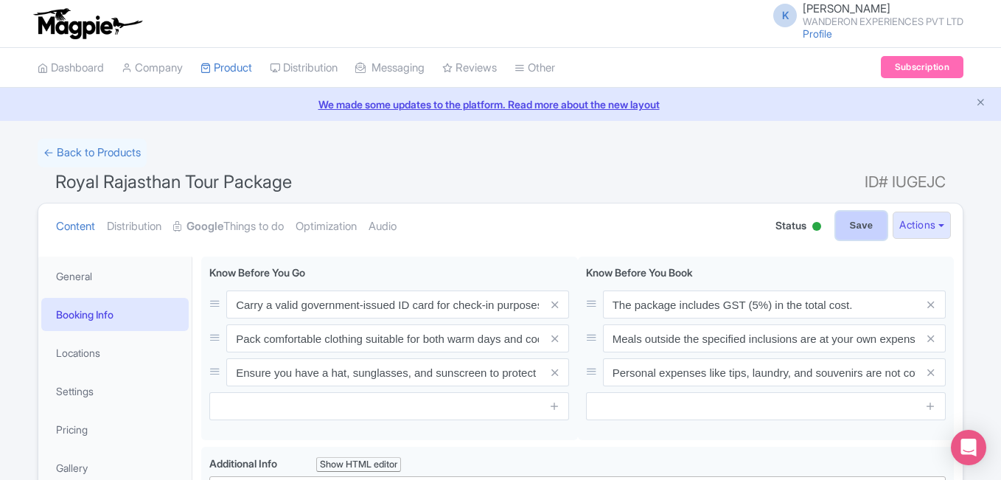
click at [862, 226] on input "Save" at bounding box center [862, 226] width 52 height 28
type input "Saving..."
click at [935, 227] on button "Actions" at bounding box center [922, 225] width 58 height 27
click at [929, 214] on button "Actions" at bounding box center [922, 225] width 58 height 27
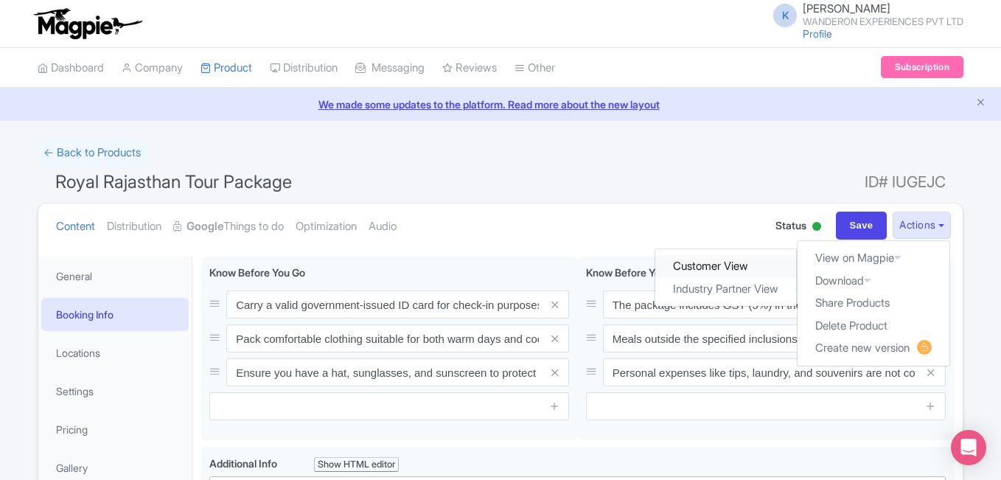
click at [707, 262] on link "Customer View" at bounding box center [726, 266] width 141 height 23
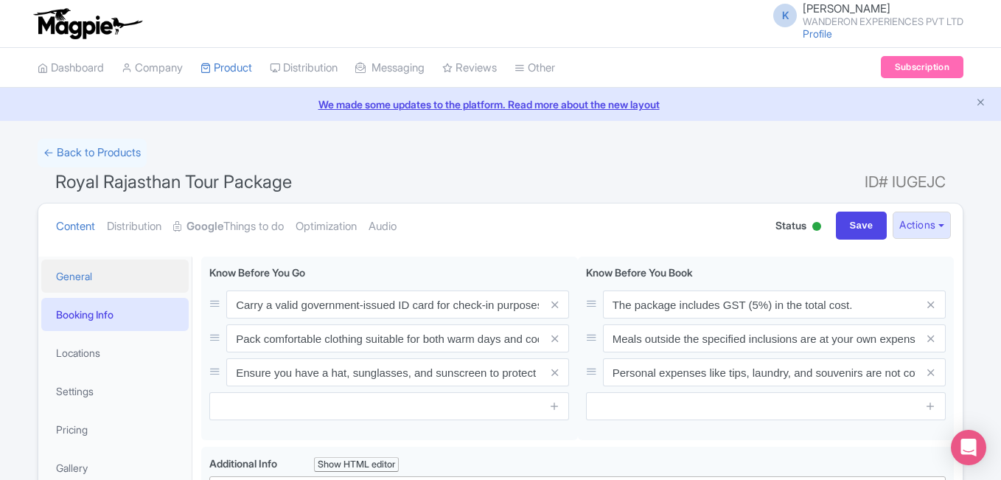
click at [81, 276] on link "General" at bounding box center [114, 275] width 147 height 33
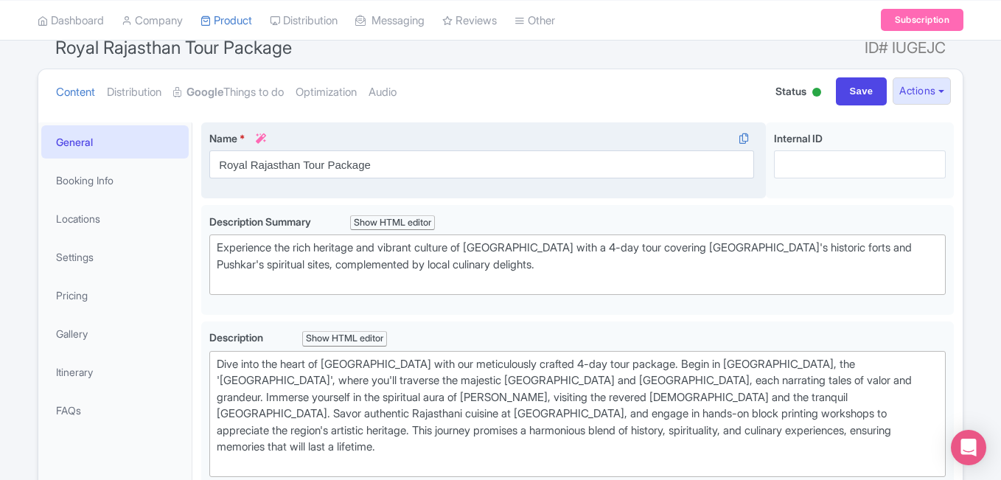
scroll to position [147, 0]
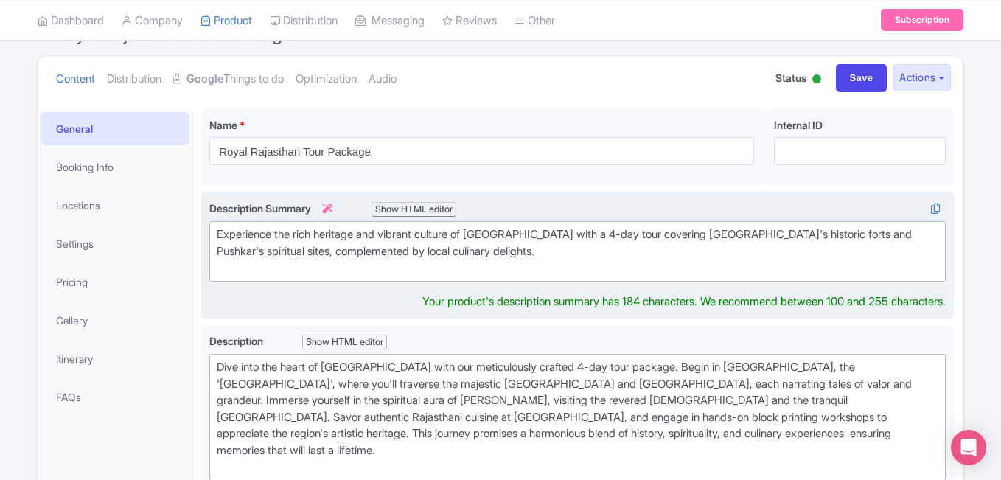
click at [533, 237] on div "Experience the rich heritage and vibrant culture of [GEOGRAPHIC_DATA] with a 4-…" at bounding box center [578, 251] width 722 height 50
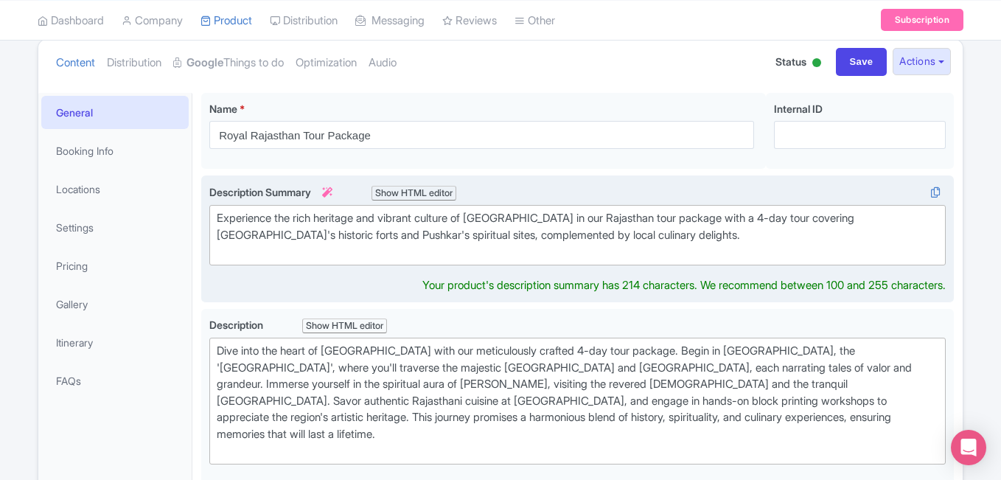
type trix-editor "<div>Experience the rich heritage and vibrant culture of Rajasthan in our Rajas…"
click at [446, 192] on div "Show HTML editor" at bounding box center [413, 193] width 85 height 15
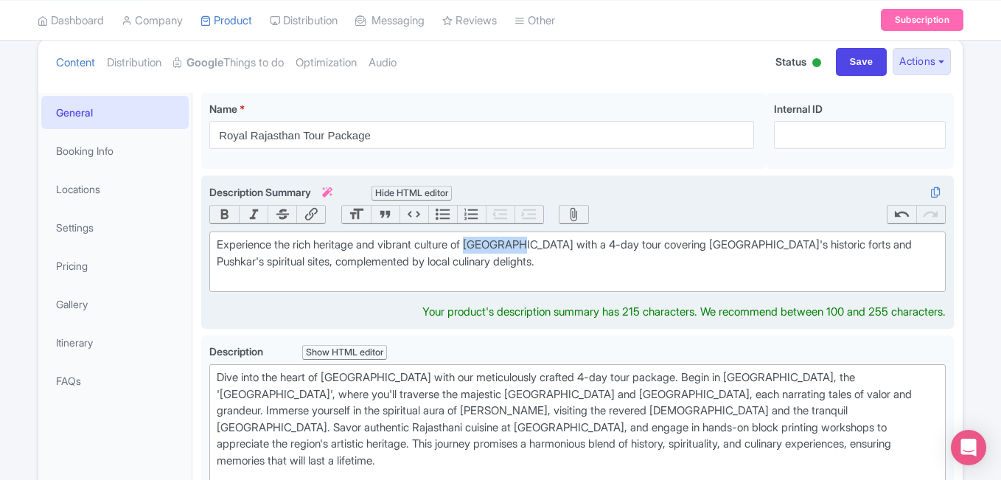
drag, startPoint x: 481, startPoint y: 244, endPoint x: 531, endPoint y: 244, distance: 49.4
click at [531, 244] on div "Experience the rich heritage and vibrant culture of Rajasthan with a 4-day tour…" at bounding box center [578, 262] width 722 height 50
click at [305, 211] on button "Link" at bounding box center [310, 215] width 29 height 18
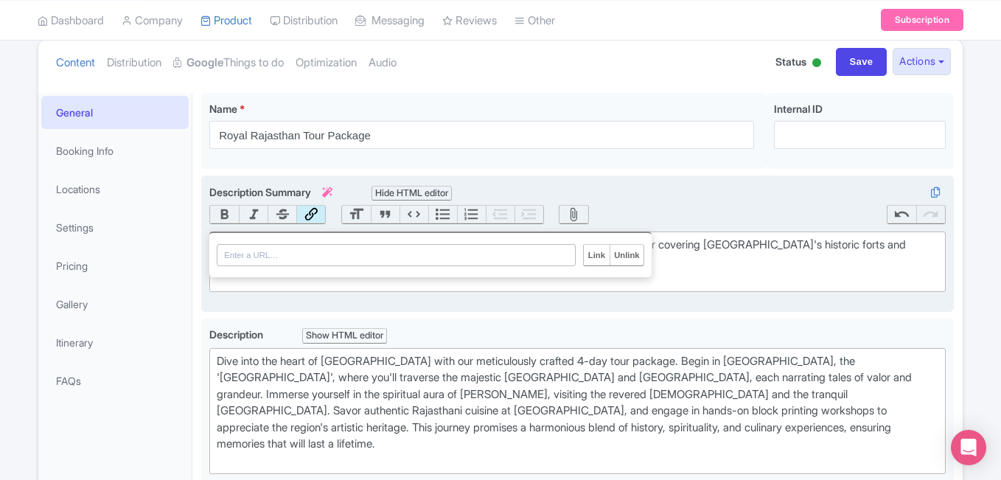
paste input "[URL][DOMAIN_NAME]"
type input "[URL][DOMAIN_NAME]"
click at [597, 258] on input "Link" at bounding box center [596, 255] width 25 height 21
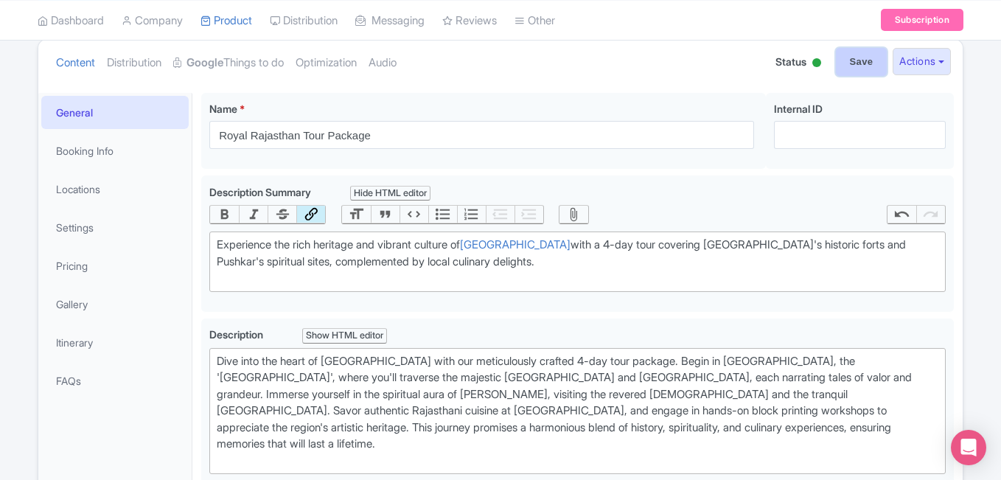
click at [847, 69] on input "Save" at bounding box center [862, 62] width 52 height 28
type input "Saving..."
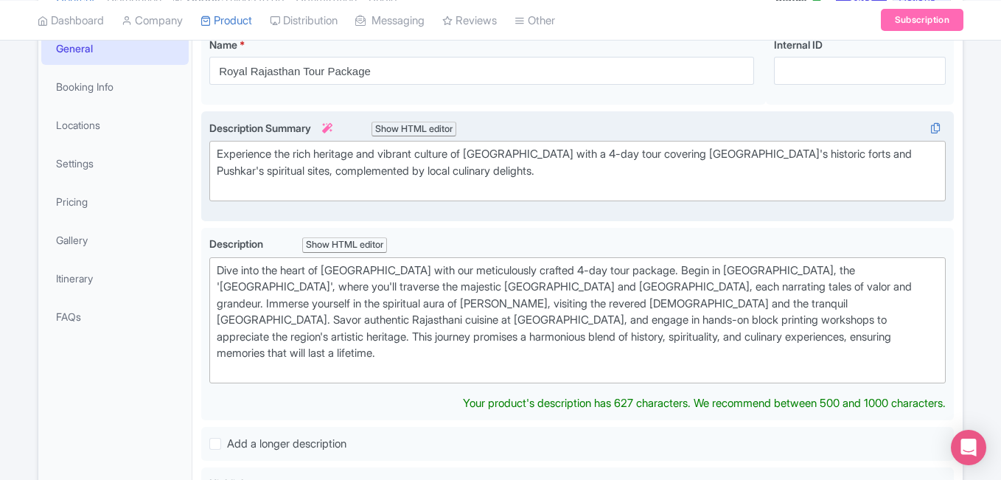
scroll to position [147, 0]
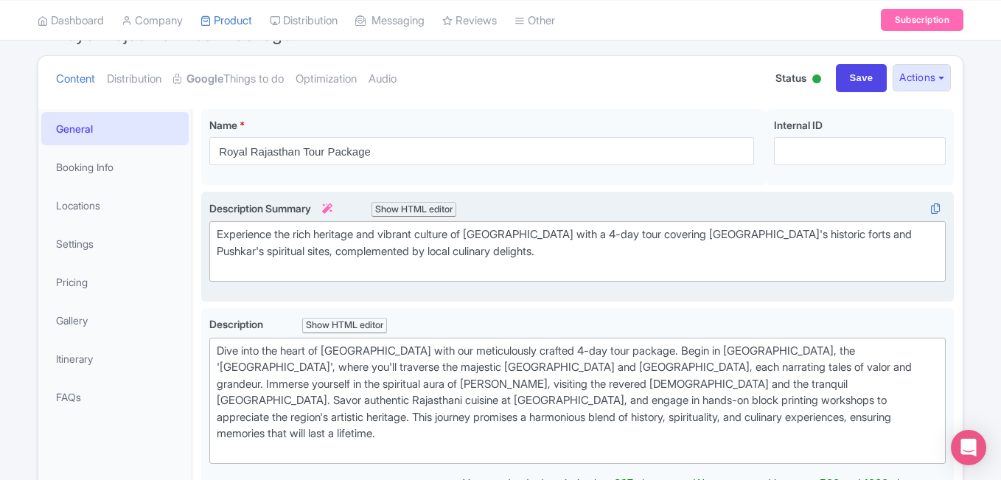
click at [404, 212] on div "Show HTML editor" at bounding box center [413, 209] width 85 height 15
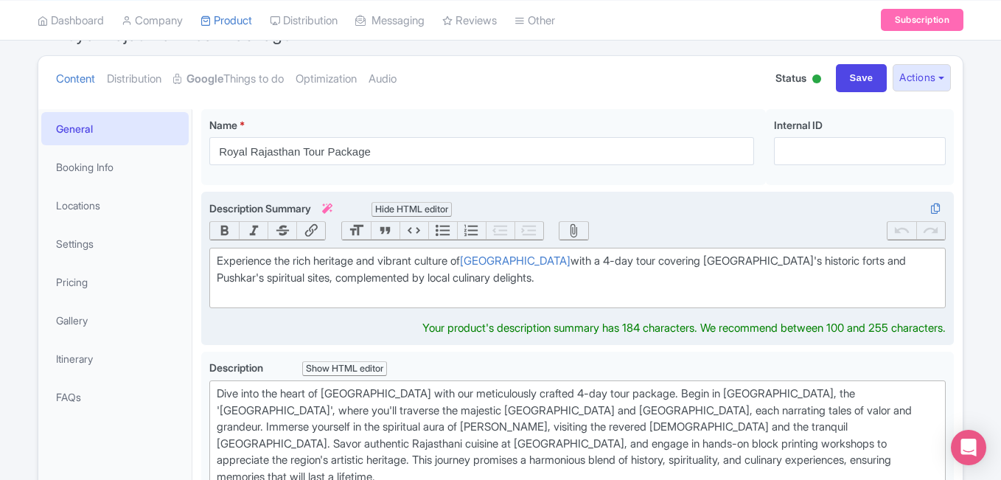
click at [301, 227] on button "Link" at bounding box center [310, 231] width 29 height 18
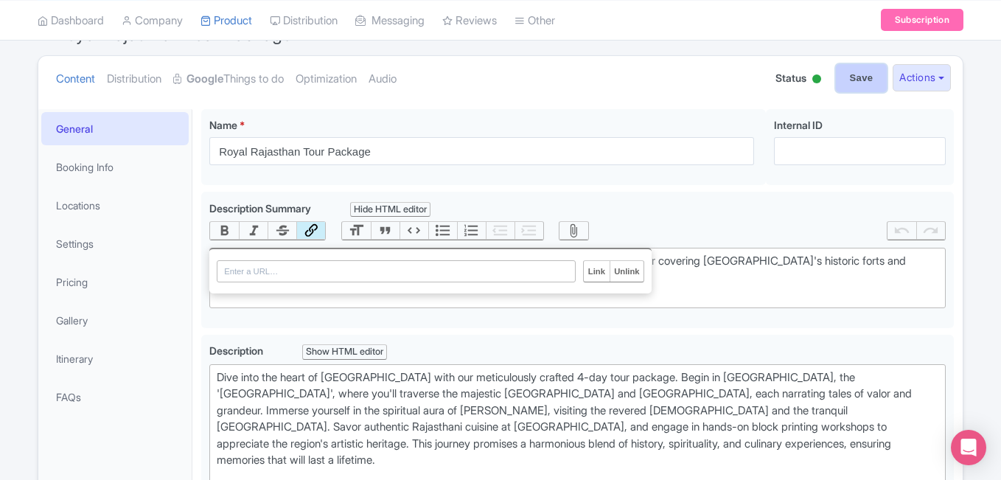
click at [848, 85] on input "Save" at bounding box center [862, 78] width 52 height 28
type input "Saving..."
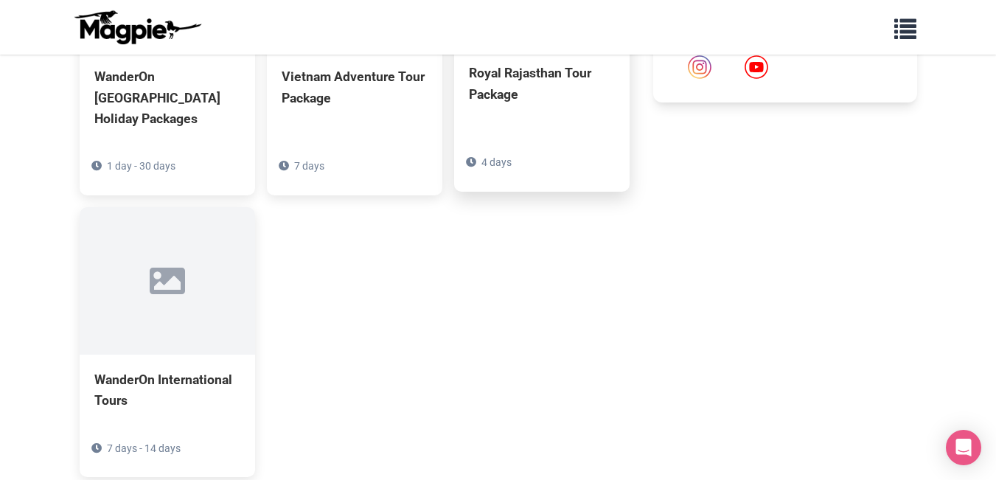
scroll to position [737, 0]
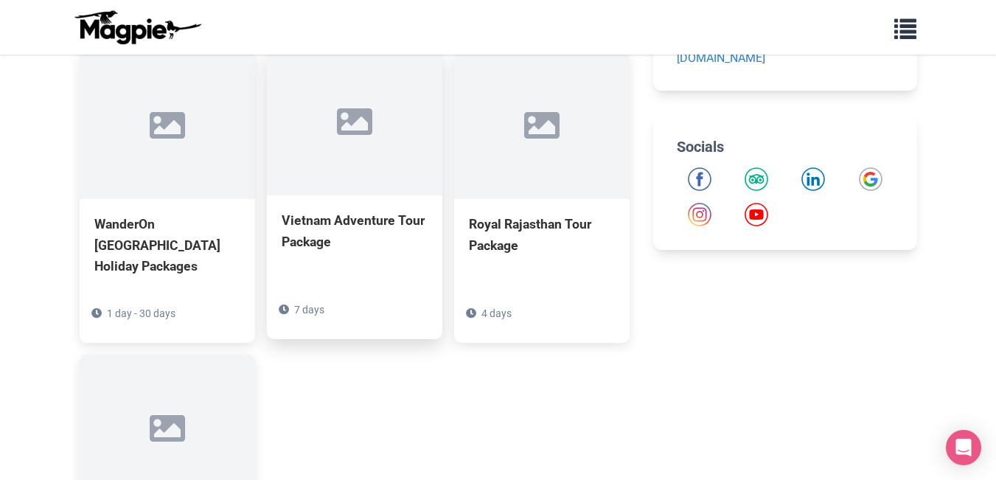
click at [347, 210] on div "Vietnam Adventure Tour Package" at bounding box center [355, 230] width 146 height 41
